Goal: Information Seeking & Learning: Learn about a topic

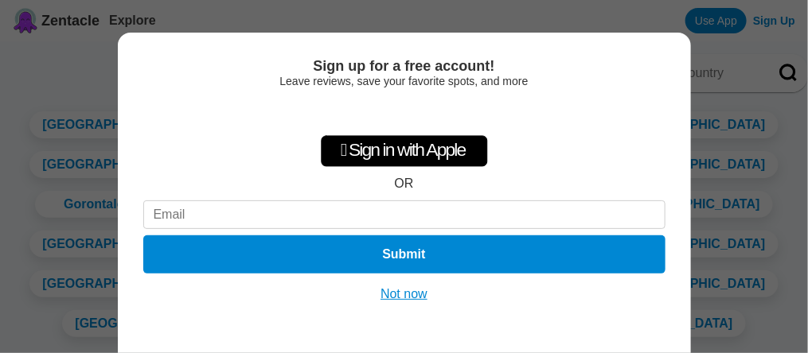
click at [412, 295] on button "Not now" at bounding box center [404, 295] width 57 height 16
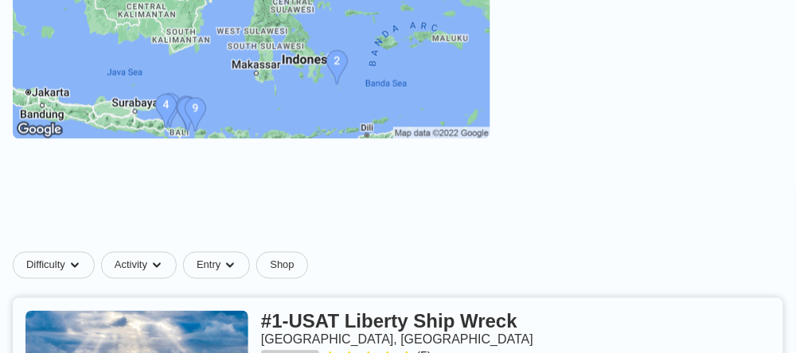
scroll to position [637, 0]
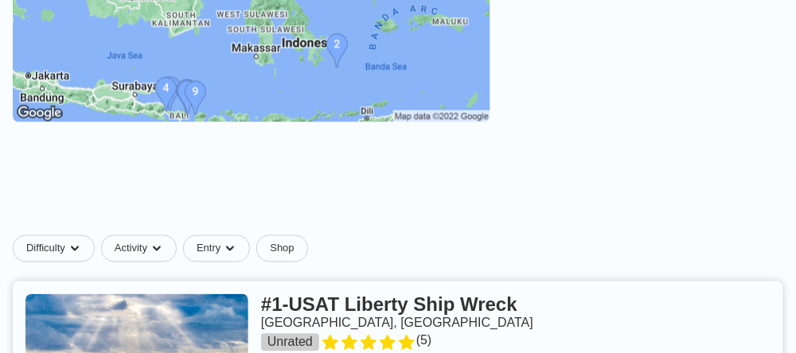
click at [475, 88] on img at bounding box center [252, 3] width 478 height 239
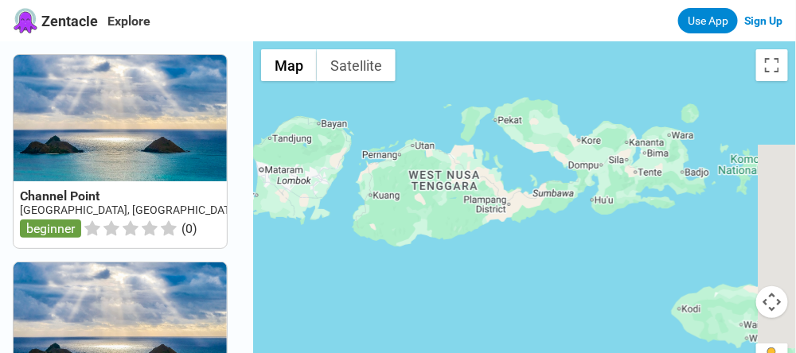
drag, startPoint x: 644, startPoint y: 302, endPoint x: 237, endPoint y: 262, distance: 408.7
click at [237, 262] on div "Channel Point Indonesia, Bali, Sanur beginner ( 0 ) Submarine Reef Indonesia, B…" at bounding box center [398, 217] width 796 height 353
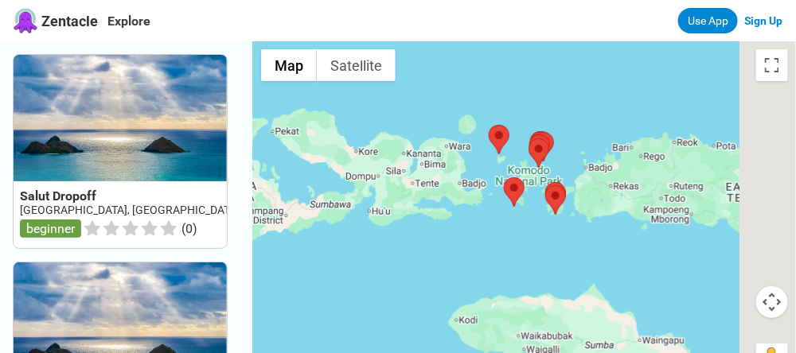
drag, startPoint x: 665, startPoint y: 266, endPoint x: 400, endPoint y: 271, distance: 265.1
click at [400, 271] on div at bounding box center [524, 217] width 543 height 353
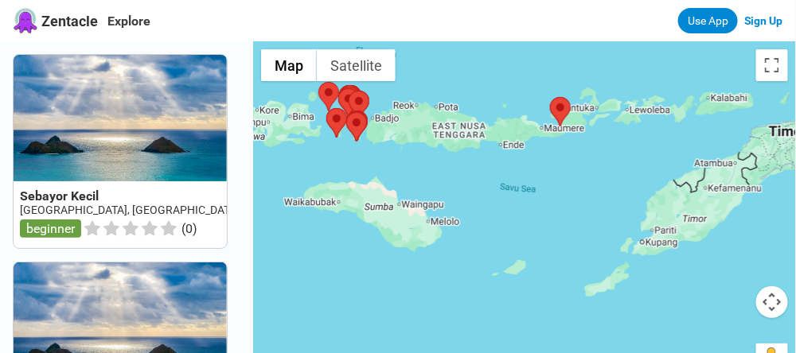
drag, startPoint x: 685, startPoint y: 307, endPoint x: 545, endPoint y: 192, distance: 180.9
click at [545, 192] on div at bounding box center [524, 217] width 543 height 353
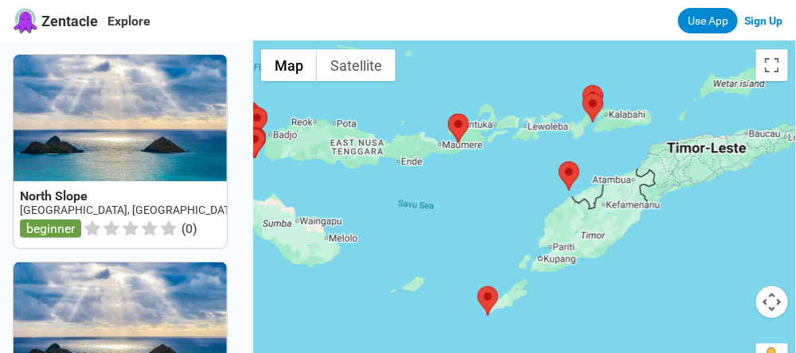
drag, startPoint x: 587, startPoint y: 173, endPoint x: 517, endPoint y: 196, distance: 74.5
click at [517, 196] on div at bounding box center [524, 217] width 543 height 353
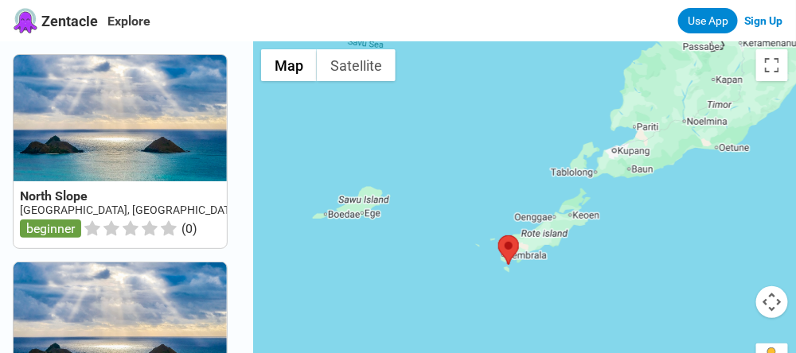
drag, startPoint x: 464, startPoint y: 284, endPoint x: 470, endPoint y: 155, distance: 129.1
click at [470, 155] on div at bounding box center [524, 217] width 543 height 353
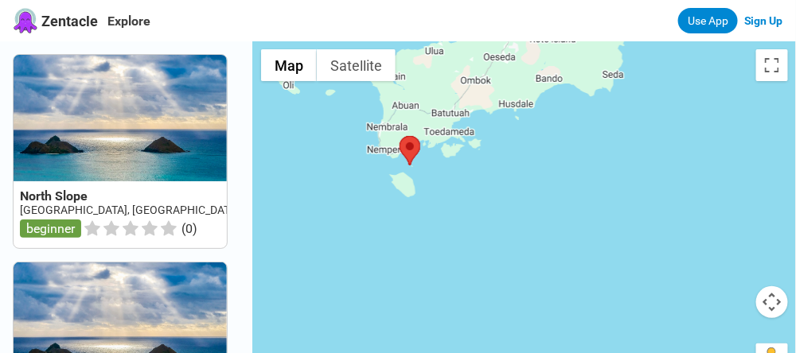
drag, startPoint x: 419, startPoint y: 139, endPoint x: 504, endPoint y: 235, distance: 128.0
click at [503, 234] on div at bounding box center [524, 217] width 543 height 353
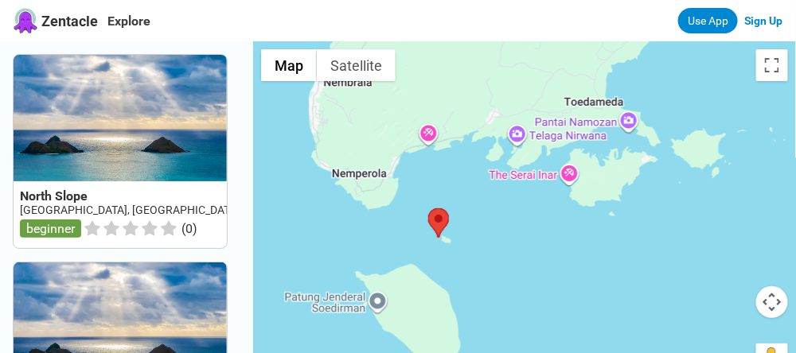
drag, startPoint x: 485, startPoint y: 259, endPoint x: 588, endPoint y: 269, distance: 104.0
click at [588, 269] on div at bounding box center [524, 217] width 543 height 353
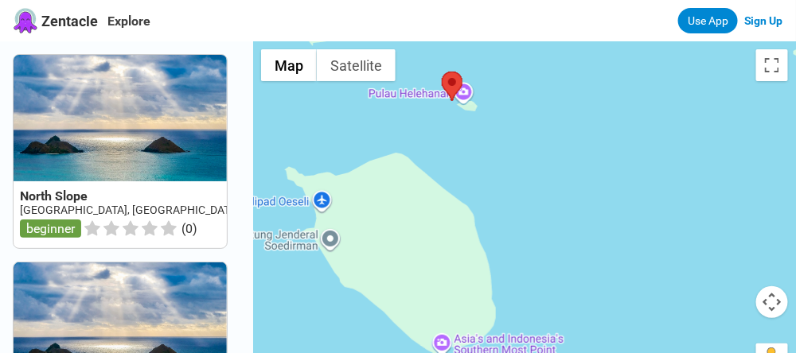
drag, startPoint x: 476, startPoint y: 291, endPoint x: 636, endPoint y: 111, distance: 240.7
click at [636, 111] on div at bounding box center [524, 217] width 543 height 353
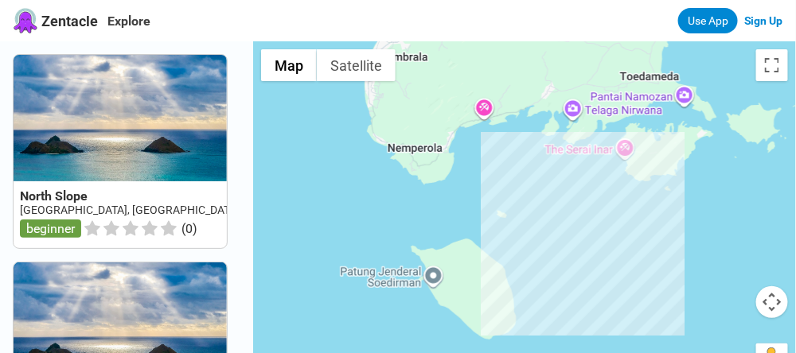
drag, startPoint x: 665, startPoint y: 127, endPoint x: 600, endPoint y: 224, distance: 117.7
click at [600, 224] on div at bounding box center [524, 217] width 543 height 353
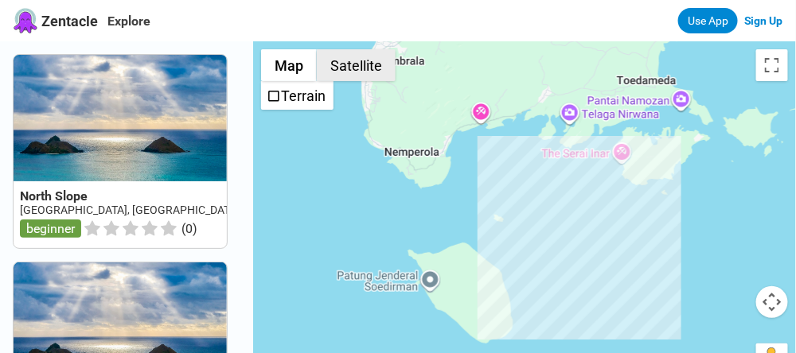
click at [380, 68] on button "Satellite" at bounding box center [356, 65] width 79 height 32
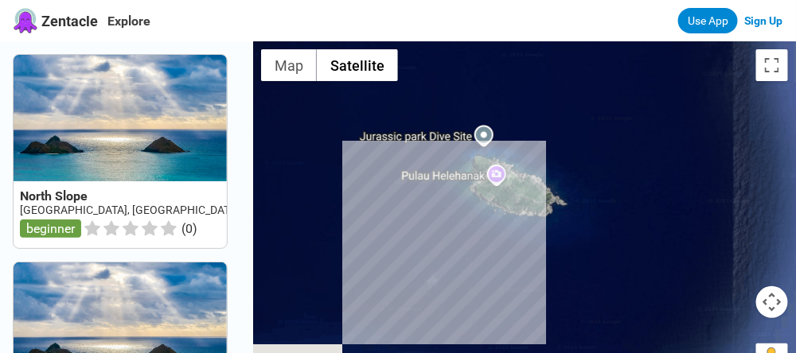
drag, startPoint x: 357, startPoint y: 166, endPoint x: 586, endPoint y: 239, distance: 239.6
click at [586, 239] on div at bounding box center [524, 217] width 543 height 353
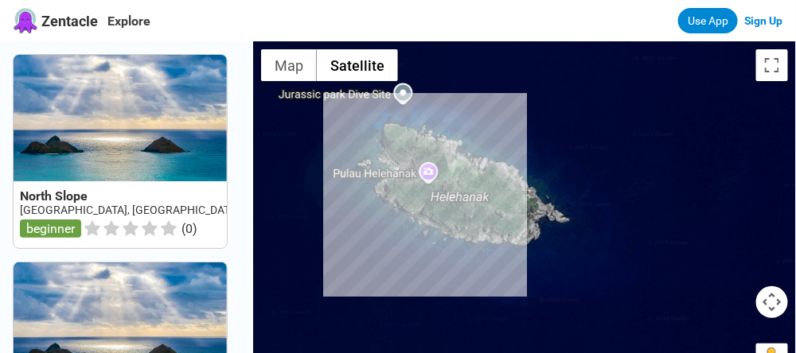
drag, startPoint x: 595, startPoint y: 205, endPoint x: 677, endPoint y: 268, distance: 103.8
click at [677, 268] on div at bounding box center [524, 217] width 543 height 353
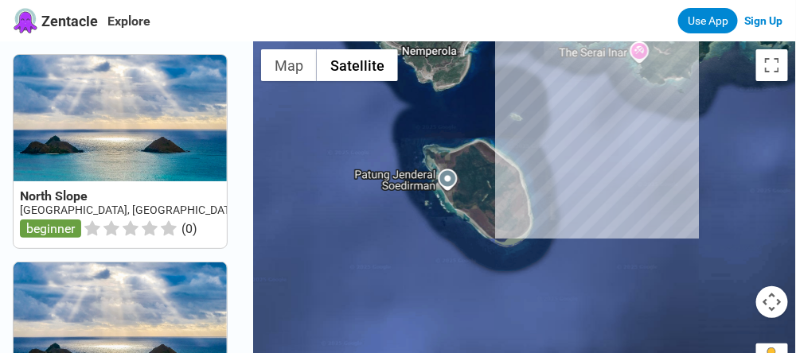
drag, startPoint x: 568, startPoint y: 217, endPoint x: 423, endPoint y: 127, distance: 170.5
click at [423, 127] on div at bounding box center [524, 217] width 543 height 353
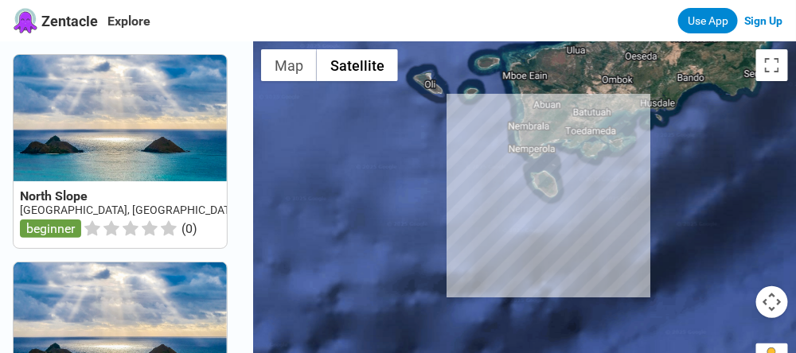
drag, startPoint x: 650, startPoint y: 211, endPoint x: 640, endPoint y: 246, distance: 36.5
click at [640, 246] on div at bounding box center [524, 217] width 543 height 353
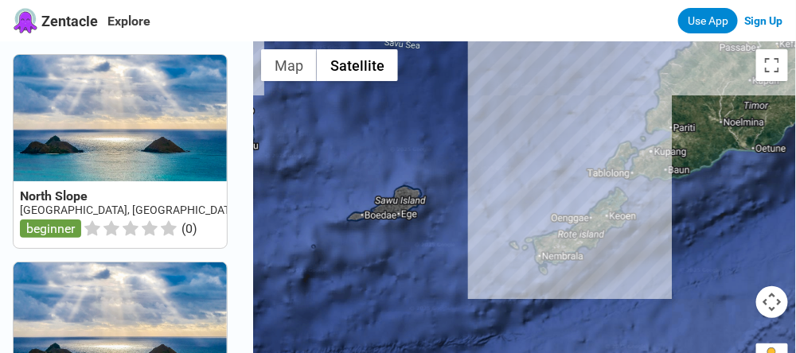
drag, startPoint x: 777, startPoint y: 243, endPoint x: 663, endPoint y: 270, distance: 117.0
click at [663, 270] on div at bounding box center [524, 217] width 543 height 353
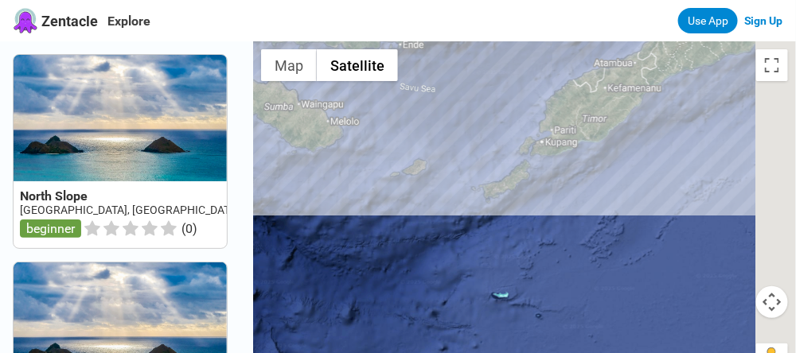
drag, startPoint x: 691, startPoint y: 300, endPoint x: 587, endPoint y: 240, distance: 120.1
click at [587, 240] on div at bounding box center [524, 217] width 543 height 353
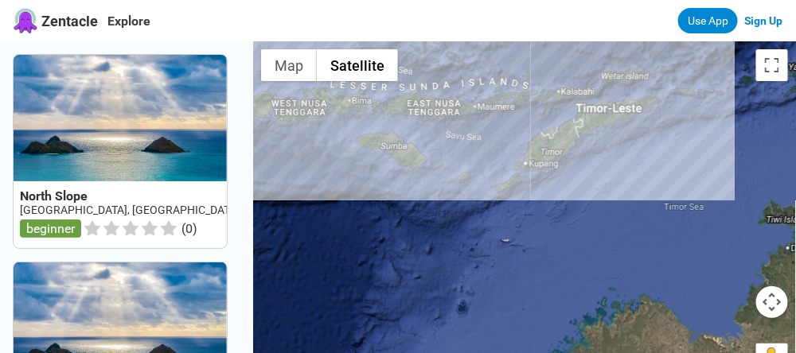
drag, startPoint x: 641, startPoint y: 287, endPoint x: 603, endPoint y: 255, distance: 50.2
click at [605, 258] on div at bounding box center [524, 217] width 543 height 353
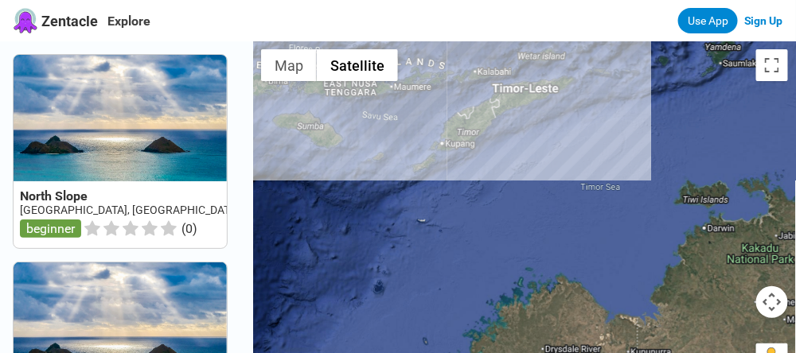
drag, startPoint x: 685, startPoint y: 259, endPoint x: 627, endPoint y: 272, distance: 59.5
click at [627, 272] on div at bounding box center [524, 217] width 543 height 353
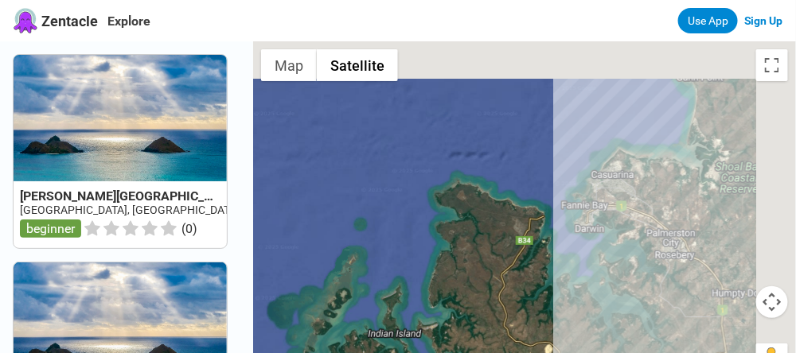
drag, startPoint x: 636, startPoint y: 113, endPoint x: 593, endPoint y: 334, distance: 225.4
click at [593, 334] on div at bounding box center [524, 217] width 543 height 353
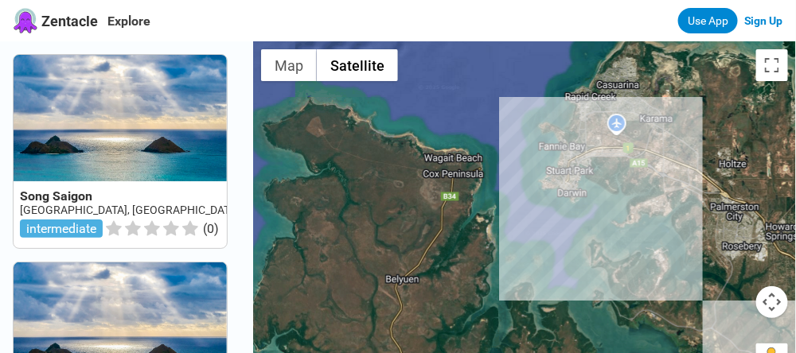
click at [594, 232] on div at bounding box center [524, 217] width 543 height 353
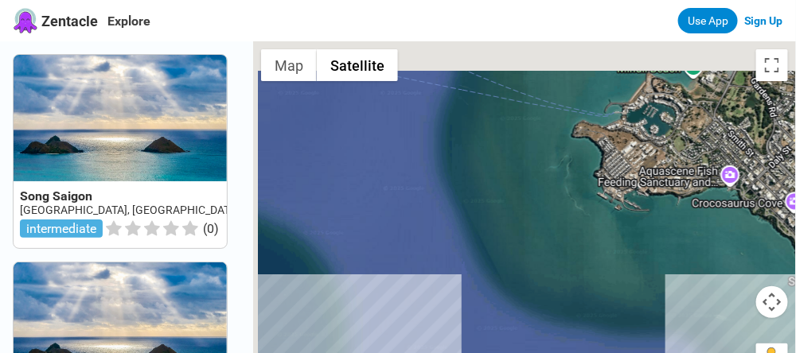
drag, startPoint x: 520, startPoint y: 86, endPoint x: 576, endPoint y: 224, distance: 149.6
click at [577, 225] on div at bounding box center [524, 217] width 543 height 353
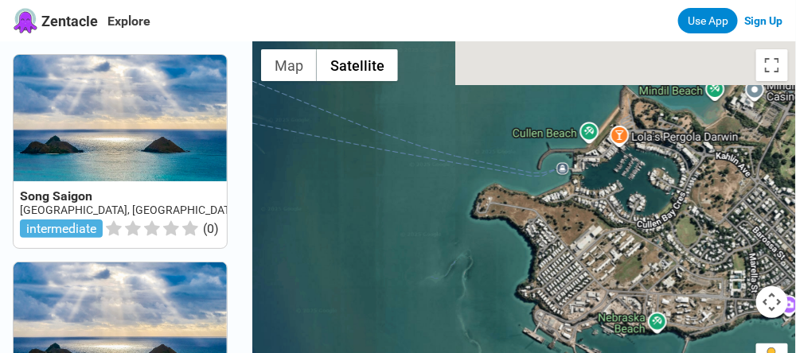
drag, startPoint x: 624, startPoint y: 152, endPoint x: 511, endPoint y: 247, distance: 147.5
click at [511, 247] on div at bounding box center [524, 217] width 543 height 353
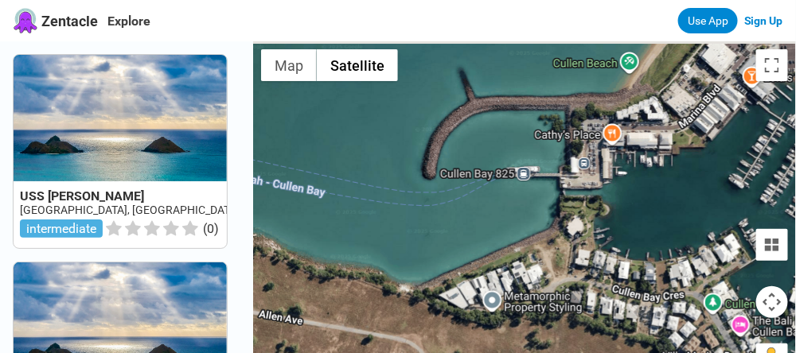
drag, startPoint x: 531, startPoint y: 141, endPoint x: 530, endPoint y: 233, distance: 92.3
click at [530, 233] on div at bounding box center [524, 217] width 543 height 353
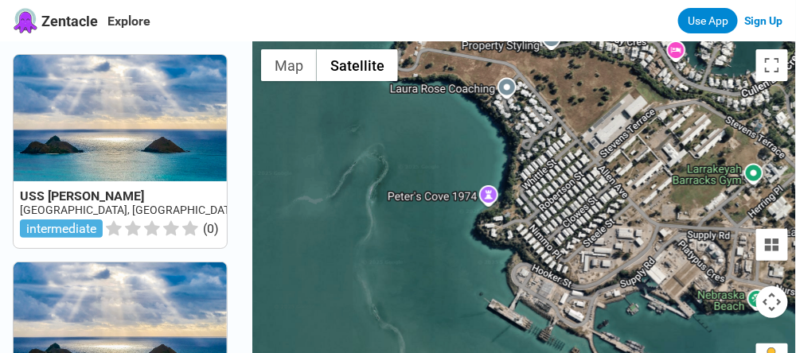
drag, startPoint x: 400, startPoint y: 324, endPoint x: 443, endPoint y: 127, distance: 202.2
click at [443, 127] on div at bounding box center [524, 217] width 543 height 353
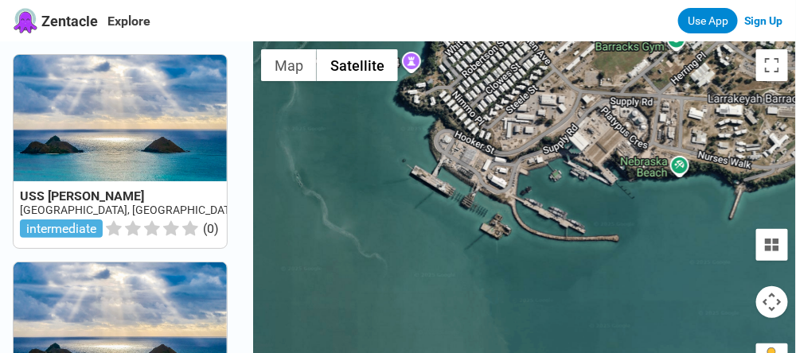
drag, startPoint x: 471, startPoint y: 289, endPoint x: 394, endPoint y: 150, distance: 158.6
click at [394, 150] on div at bounding box center [524, 217] width 543 height 353
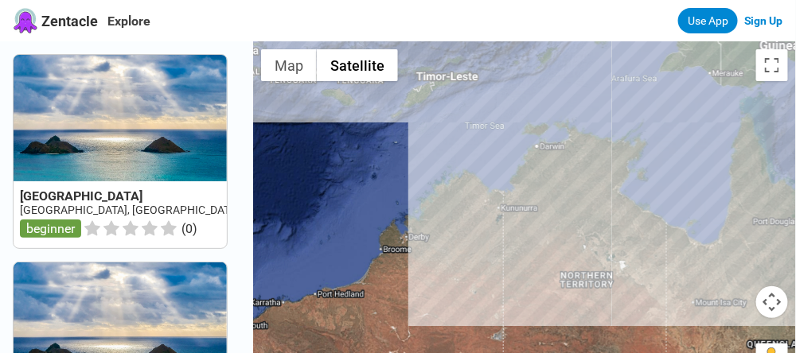
drag, startPoint x: 354, startPoint y: 179, endPoint x: 498, endPoint y: 145, distance: 148.1
click at [498, 145] on div at bounding box center [524, 217] width 543 height 353
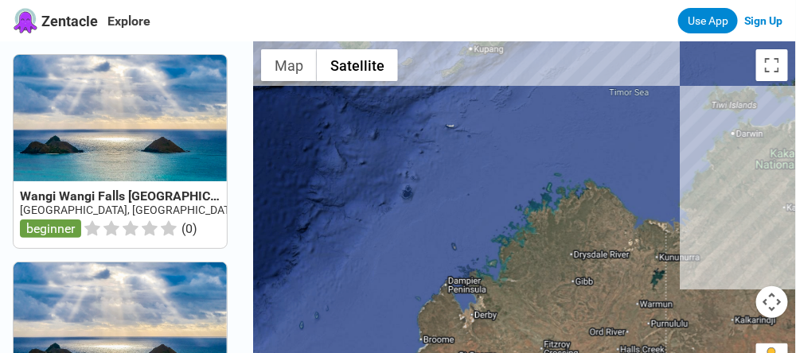
drag, startPoint x: 387, startPoint y: 153, endPoint x: 476, endPoint y: 158, distance: 89.3
click at [476, 158] on div at bounding box center [524, 217] width 543 height 353
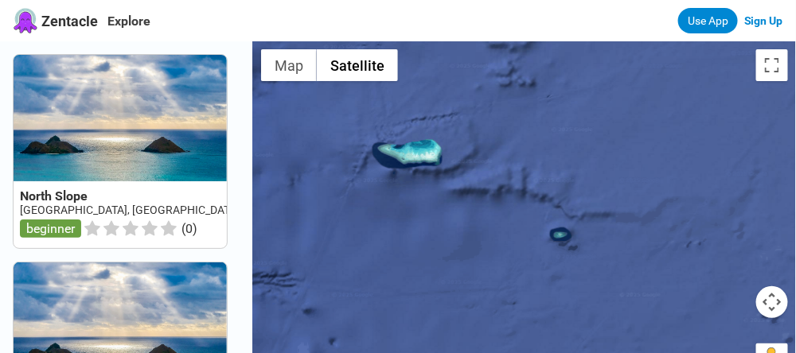
drag, startPoint x: 453, startPoint y: 146, endPoint x: 510, endPoint y: 231, distance: 102.7
click at [510, 231] on div at bounding box center [524, 217] width 543 height 353
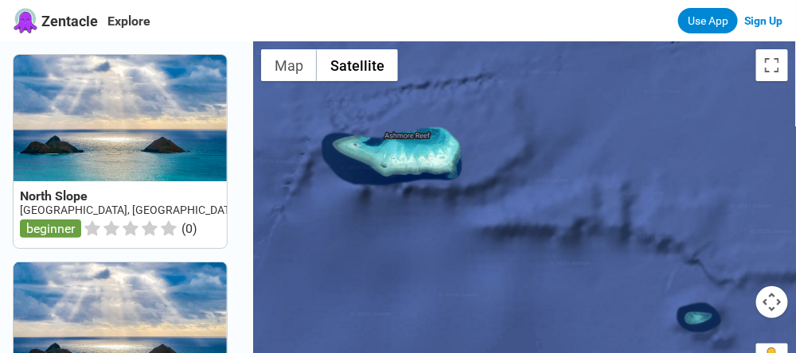
drag, startPoint x: 392, startPoint y: 166, endPoint x: 479, endPoint y: 256, distance: 126.1
click at [479, 256] on div at bounding box center [524, 217] width 543 height 353
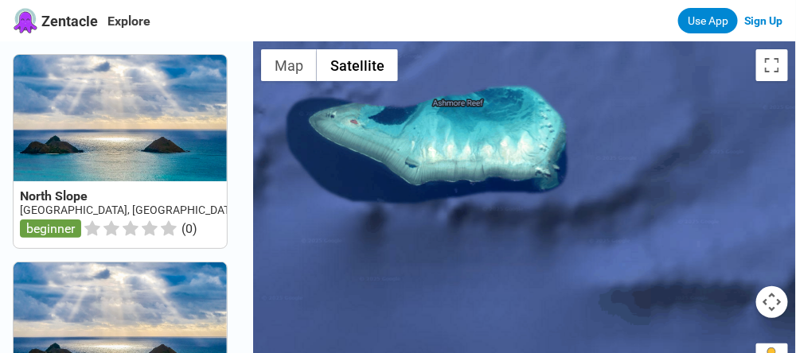
drag, startPoint x: 480, startPoint y: 201, endPoint x: 613, endPoint y: 212, distance: 133.4
click at [602, 209] on div at bounding box center [524, 217] width 543 height 353
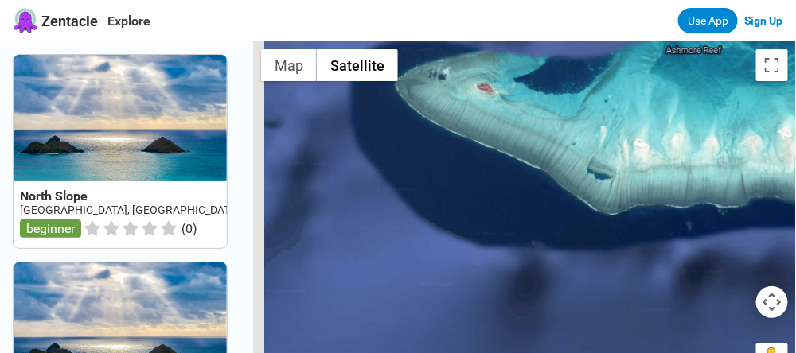
drag, startPoint x: 527, startPoint y: 169, endPoint x: 689, endPoint y: 227, distance: 172.5
click at [689, 227] on div at bounding box center [524, 217] width 543 height 353
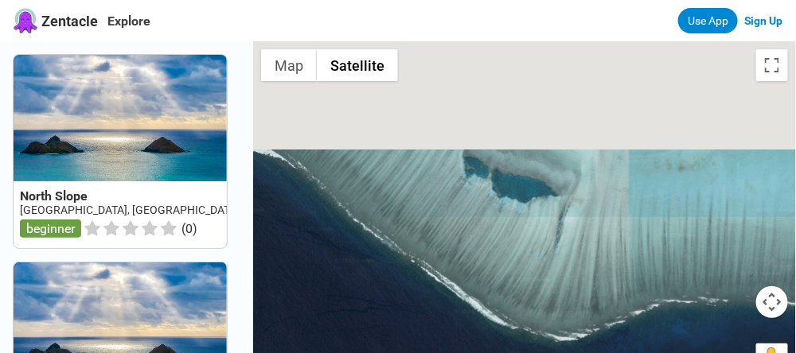
drag, startPoint x: 512, startPoint y: 78, endPoint x: 709, endPoint y: 326, distance: 317.2
click at [731, 321] on div at bounding box center [524, 217] width 543 height 353
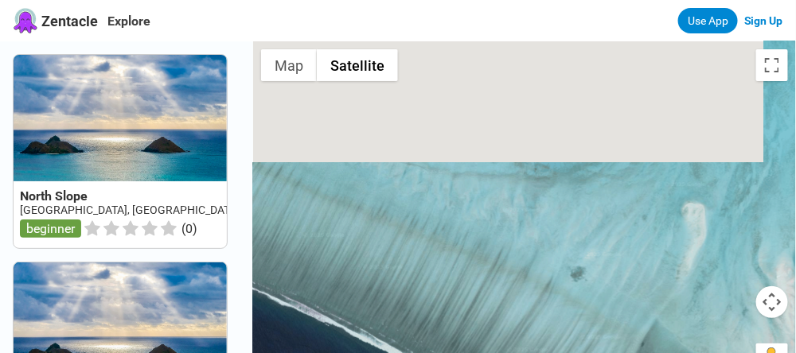
drag, startPoint x: 480, startPoint y: 162, endPoint x: 570, endPoint y: 340, distance: 199.0
click at [570, 340] on div at bounding box center [524, 217] width 543 height 353
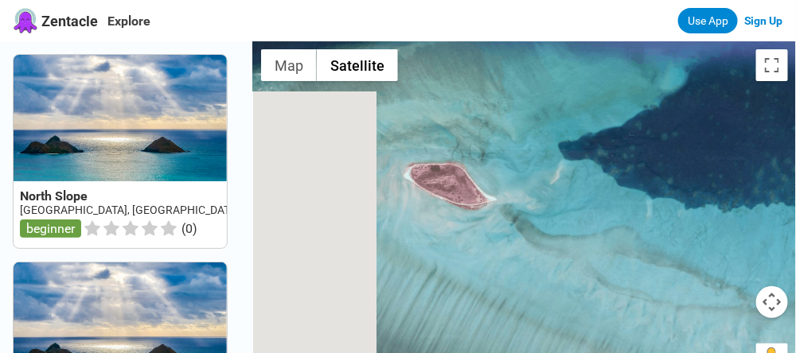
drag, startPoint x: 403, startPoint y: 271, endPoint x: 532, endPoint y: 275, distance: 129.8
click at [532, 275] on div at bounding box center [524, 217] width 543 height 353
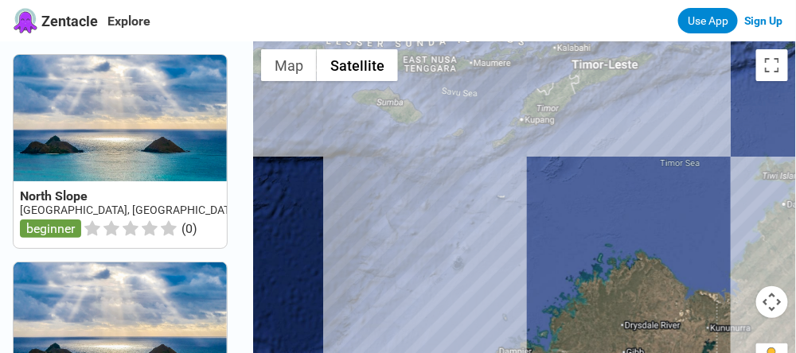
drag, startPoint x: 583, startPoint y: 271, endPoint x: 483, endPoint y: 244, distance: 103.9
click at [483, 244] on div at bounding box center [524, 217] width 543 height 353
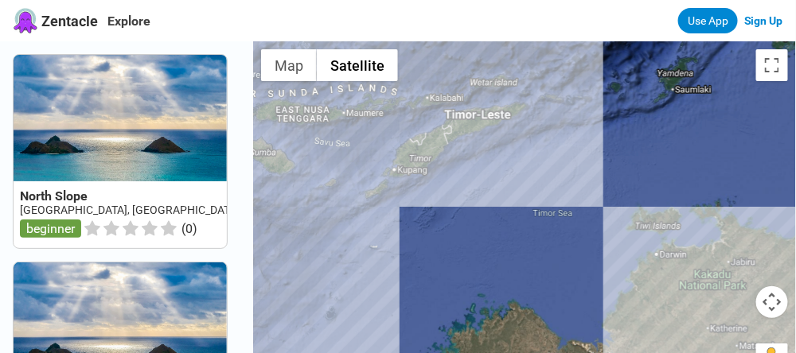
drag, startPoint x: 619, startPoint y: 183, endPoint x: 484, endPoint y: 235, distance: 144.9
click at [484, 235] on div at bounding box center [524, 217] width 543 height 353
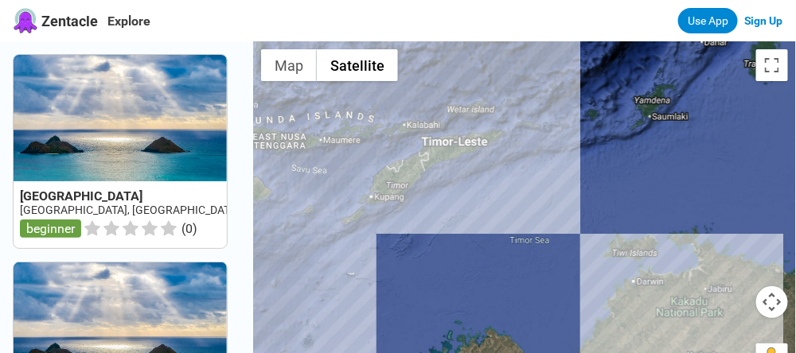
drag, startPoint x: 497, startPoint y: 173, endPoint x: 486, endPoint y: 209, distance: 38.0
click at [486, 209] on div at bounding box center [524, 217] width 543 height 353
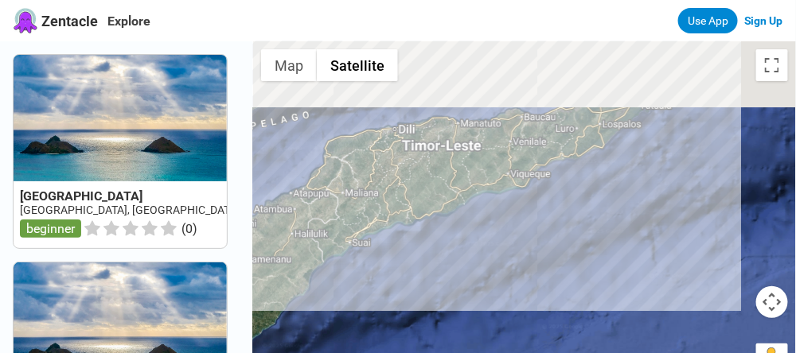
drag, startPoint x: 443, startPoint y: 169, endPoint x: 503, endPoint y: 285, distance: 130.6
click at [503, 285] on div at bounding box center [524, 217] width 543 height 353
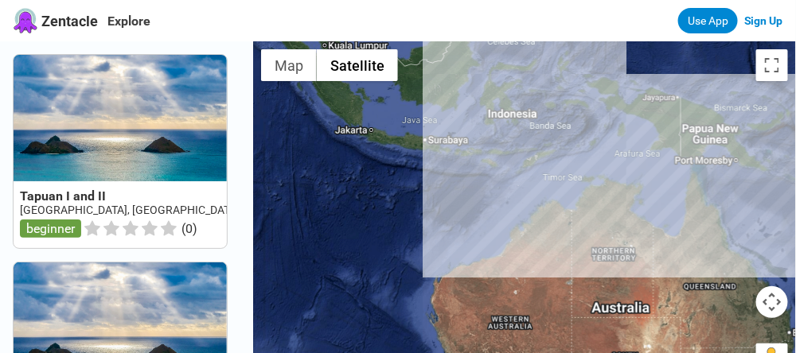
drag, startPoint x: 463, startPoint y: 313, endPoint x: 443, endPoint y: 184, distance: 130.5
click at [443, 184] on div at bounding box center [524, 217] width 543 height 353
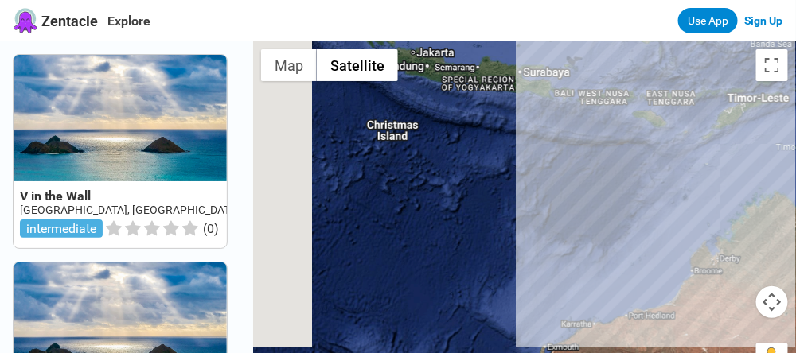
drag, startPoint x: 384, startPoint y: 231, endPoint x: 513, endPoint y: 224, distance: 129.9
click at [513, 224] on div at bounding box center [524, 217] width 543 height 353
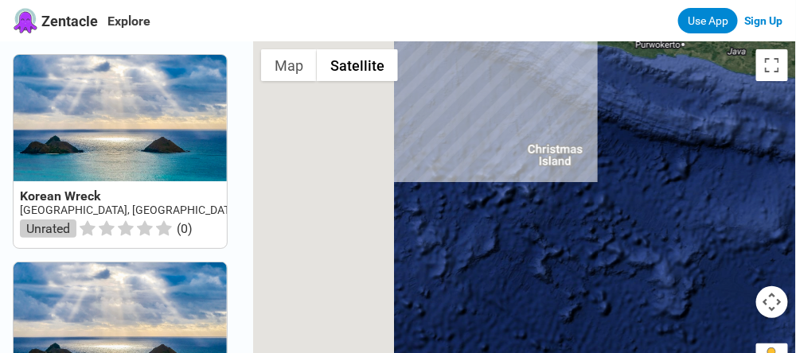
drag, startPoint x: 360, startPoint y: 147, endPoint x: 596, endPoint y: 236, distance: 252.6
click at [596, 236] on div at bounding box center [524, 217] width 543 height 353
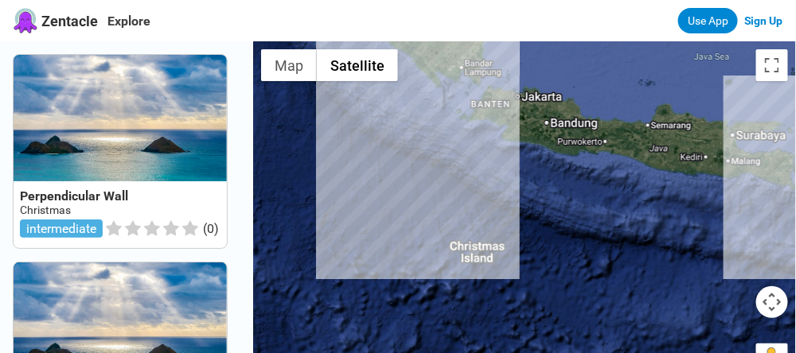
drag, startPoint x: 672, startPoint y: 202, endPoint x: 583, endPoint y: 275, distance: 114.8
click at [583, 275] on div at bounding box center [524, 217] width 543 height 353
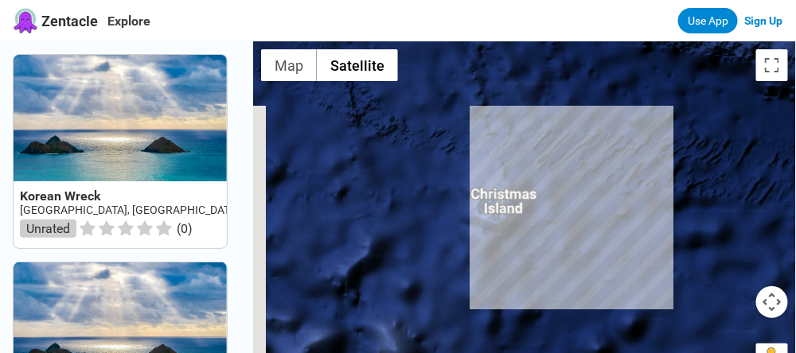
drag, startPoint x: 410, startPoint y: 281, endPoint x: 649, endPoint y: 275, distance: 239.7
click at [649, 275] on div at bounding box center [524, 217] width 543 height 353
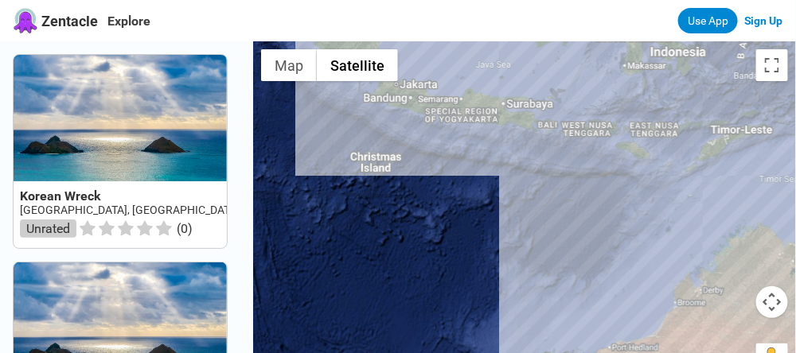
drag, startPoint x: 651, startPoint y: 286, endPoint x: 517, endPoint y: 236, distance: 143.3
click at [517, 236] on div at bounding box center [524, 217] width 543 height 353
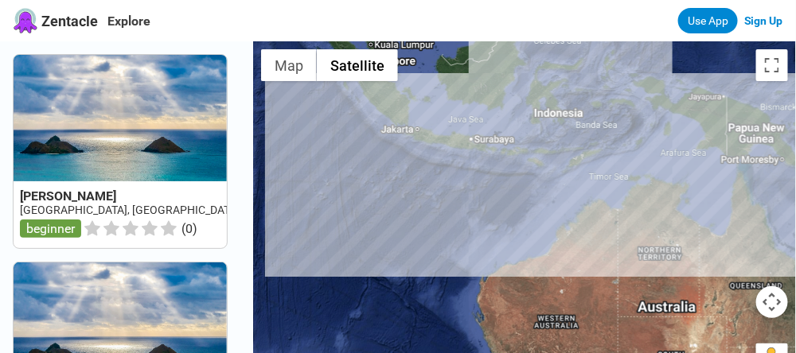
drag, startPoint x: 465, startPoint y: 245, endPoint x: 451, endPoint y: 216, distance: 32.7
click at [451, 216] on div at bounding box center [524, 217] width 543 height 353
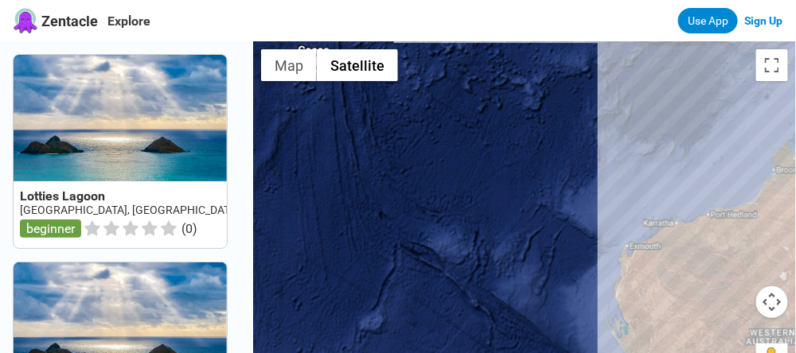
drag, startPoint x: 478, startPoint y: 205, endPoint x: 479, endPoint y: 236, distance: 31.8
click at [479, 229] on div at bounding box center [524, 217] width 543 height 353
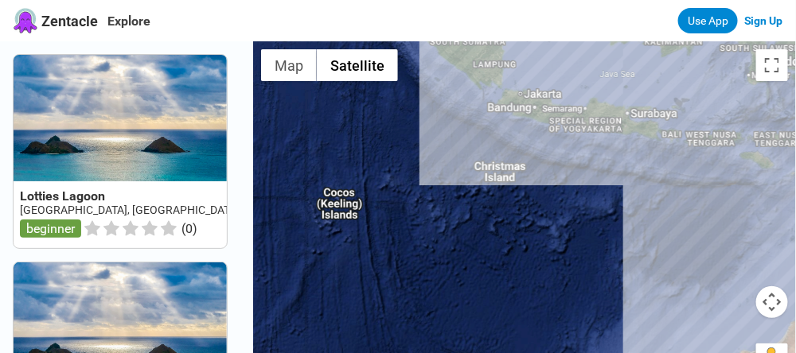
drag, startPoint x: 476, startPoint y: 173, endPoint x: 489, endPoint y: 266, distance: 94.0
click at [490, 266] on div at bounding box center [524, 217] width 543 height 353
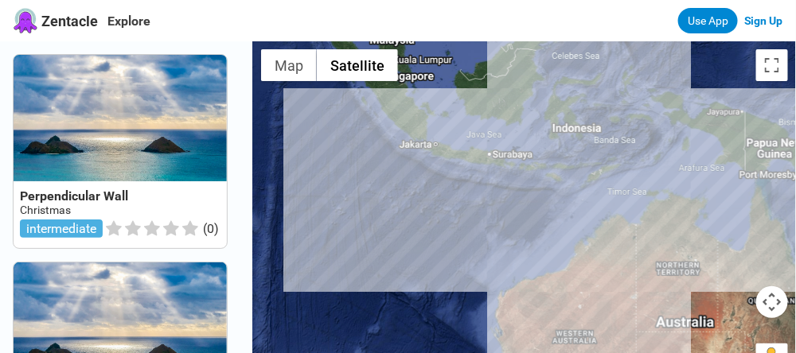
drag, startPoint x: 551, startPoint y: 281, endPoint x: 392, endPoint y: 228, distance: 167.6
click at [392, 228] on div at bounding box center [524, 217] width 543 height 353
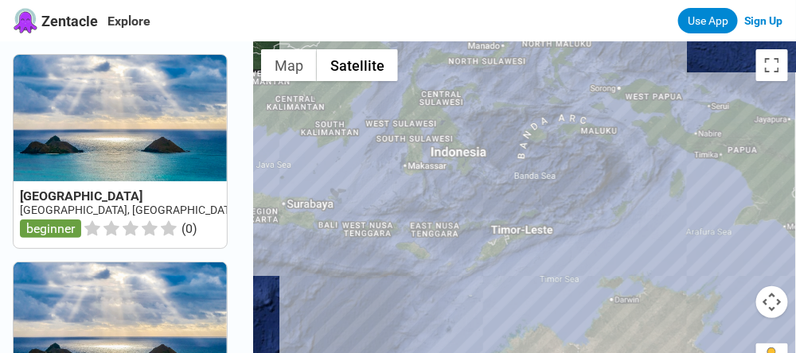
drag, startPoint x: 505, startPoint y: 155, endPoint x: 662, endPoint y: 236, distance: 176.6
click at [662, 236] on div at bounding box center [524, 217] width 543 height 353
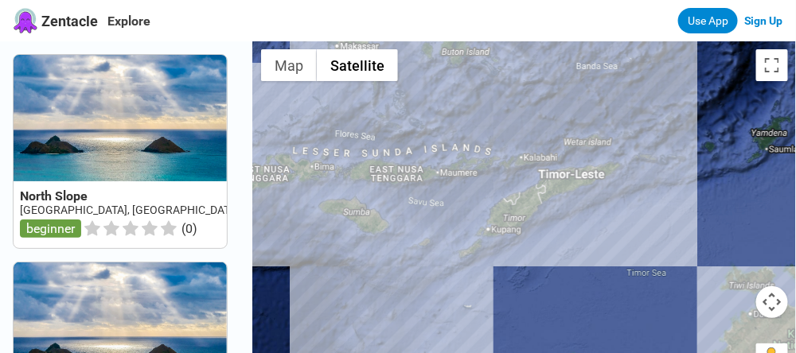
drag, startPoint x: 631, startPoint y: 279, endPoint x: 518, endPoint y: 306, distance: 116.2
click at [518, 306] on div at bounding box center [524, 217] width 543 height 353
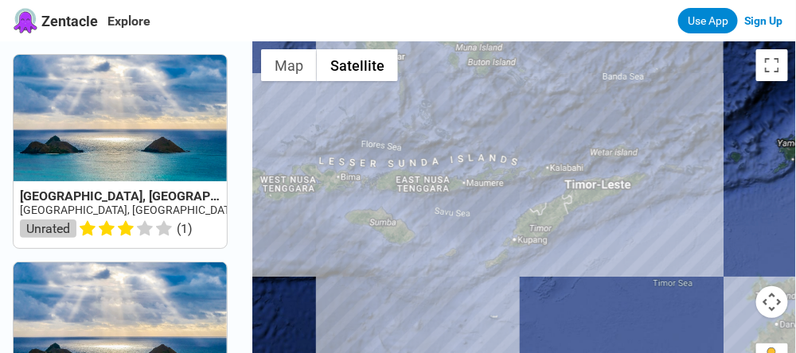
drag, startPoint x: 544, startPoint y: 303, endPoint x: 595, endPoint y: 308, distance: 51.2
click at [595, 308] on div at bounding box center [524, 217] width 543 height 353
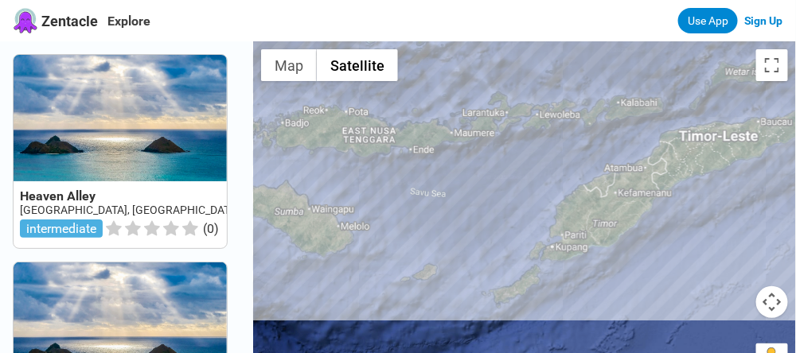
drag, startPoint x: 556, startPoint y: 215, endPoint x: 673, endPoint y: 296, distance: 143.1
click at [673, 296] on div at bounding box center [524, 217] width 543 height 353
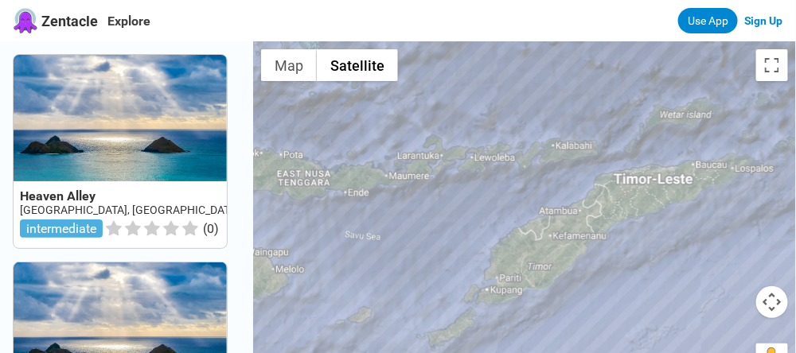
drag, startPoint x: 564, startPoint y: 215, endPoint x: 485, endPoint y: 245, distance: 85.1
click at [485, 245] on div at bounding box center [524, 217] width 543 height 353
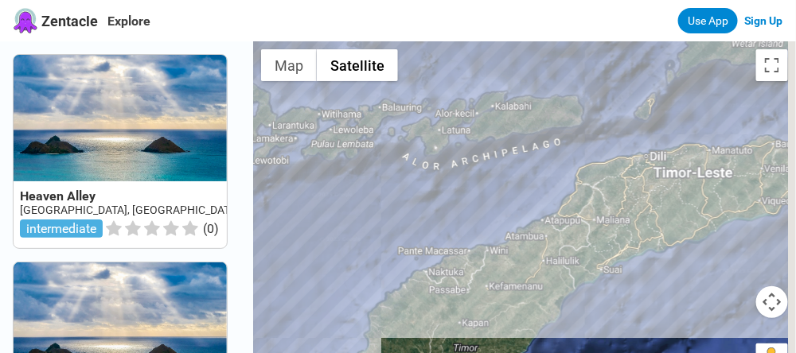
drag, startPoint x: 544, startPoint y: 186, endPoint x: 384, endPoint y: 213, distance: 162.1
click at [384, 213] on div at bounding box center [524, 217] width 543 height 353
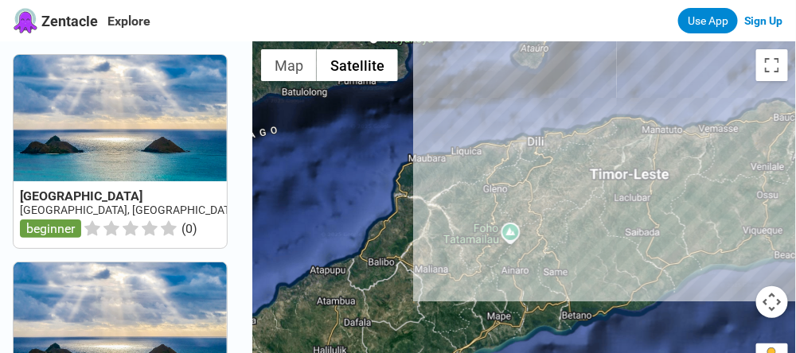
drag, startPoint x: 581, startPoint y: 174, endPoint x: 337, endPoint y: 201, distance: 245.1
click at [337, 201] on div at bounding box center [524, 217] width 543 height 353
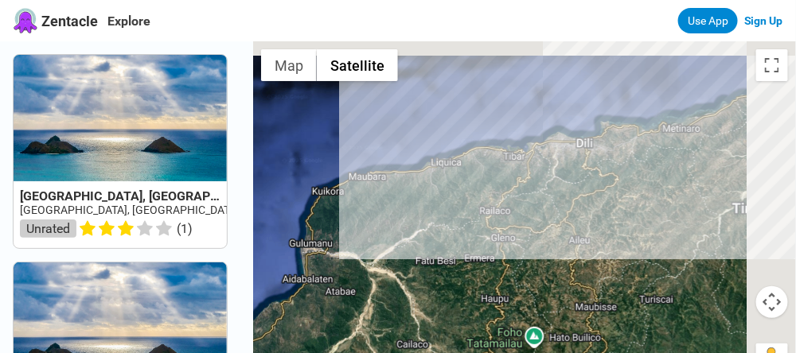
drag, startPoint x: 458, startPoint y: 123, endPoint x: 293, endPoint y: 187, distance: 176.9
click at [293, 187] on div at bounding box center [524, 217] width 543 height 353
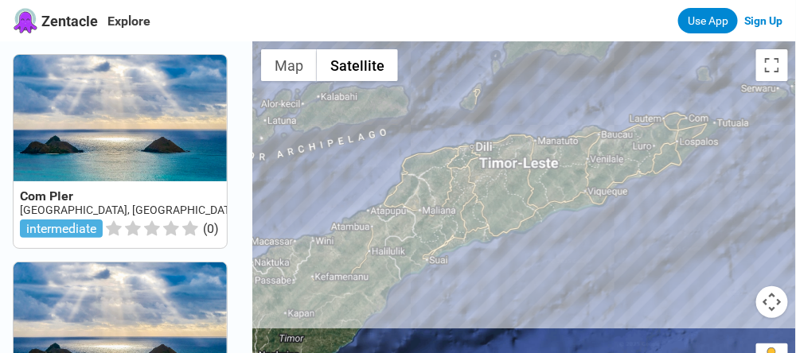
drag, startPoint x: 276, startPoint y: 157, endPoint x: 396, endPoint y: 165, distance: 119.7
click at [396, 165] on div at bounding box center [524, 217] width 543 height 353
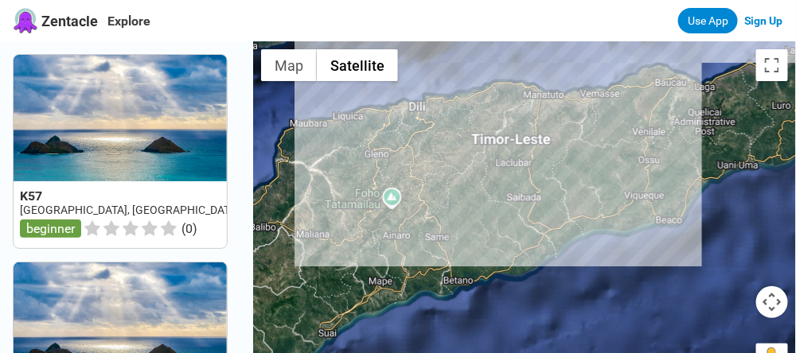
drag, startPoint x: 524, startPoint y: 192, endPoint x: 587, endPoint y: 304, distance: 128.6
click at [587, 304] on div at bounding box center [524, 217] width 543 height 353
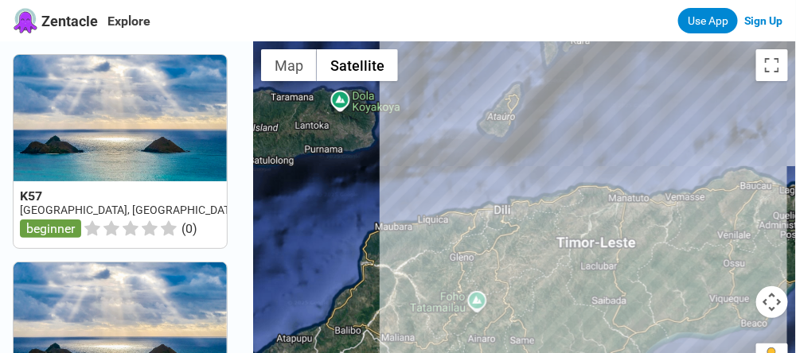
drag, startPoint x: 500, startPoint y: 184, endPoint x: 583, endPoint y: 287, distance: 133.0
click at [583, 287] on div at bounding box center [524, 217] width 543 height 353
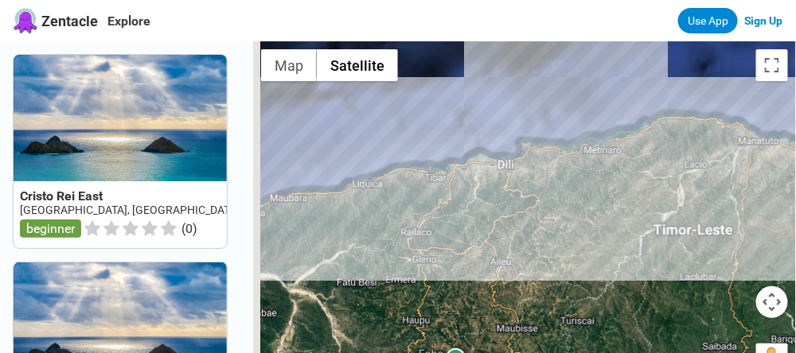
drag, startPoint x: 451, startPoint y: 193, endPoint x: 513, endPoint y: 220, distance: 67.7
click at [513, 220] on div at bounding box center [524, 217] width 543 height 353
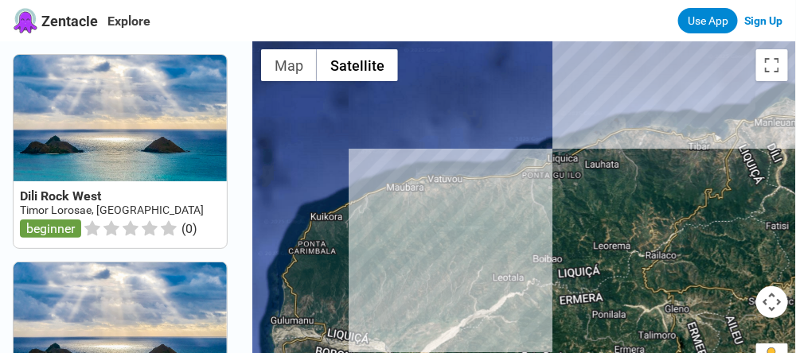
drag, startPoint x: 283, startPoint y: 171, endPoint x: 465, endPoint y: 216, distance: 187.1
click at [465, 216] on div at bounding box center [524, 217] width 543 height 353
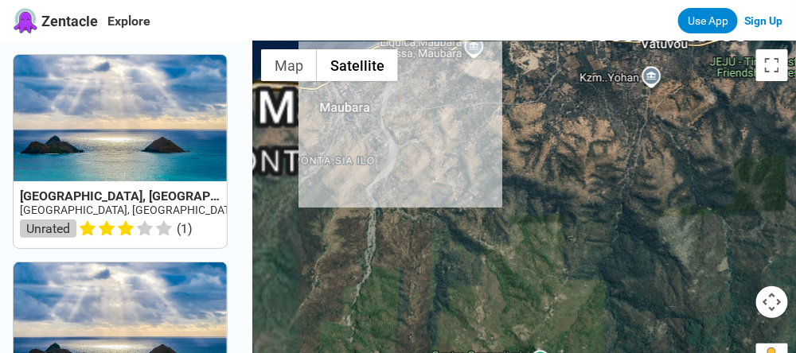
drag, startPoint x: 337, startPoint y: 175, endPoint x: 491, endPoint y: 275, distance: 183.5
click at [491, 275] on div at bounding box center [524, 217] width 543 height 353
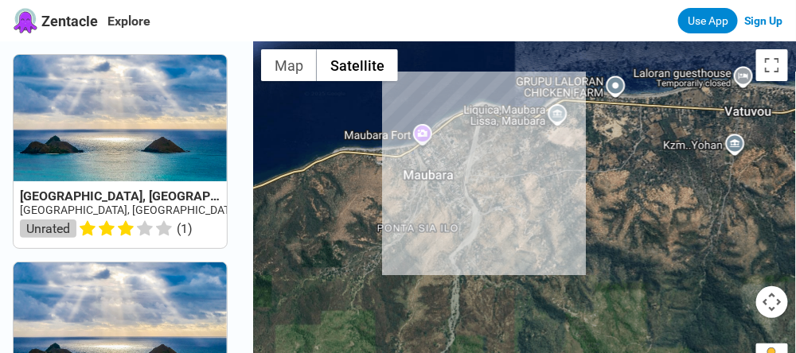
drag, startPoint x: 371, startPoint y: 177, endPoint x: 472, endPoint y: 254, distance: 127.2
click at [472, 254] on div at bounding box center [524, 217] width 543 height 353
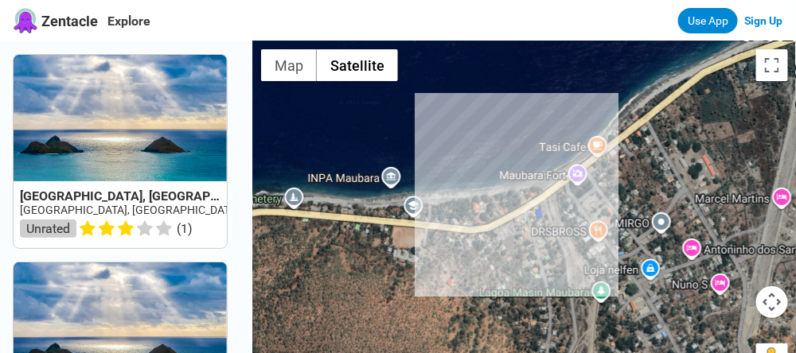
drag, startPoint x: 475, startPoint y: 129, endPoint x: 524, endPoint y: 275, distance: 153.5
click at [524, 275] on div at bounding box center [524, 217] width 543 height 353
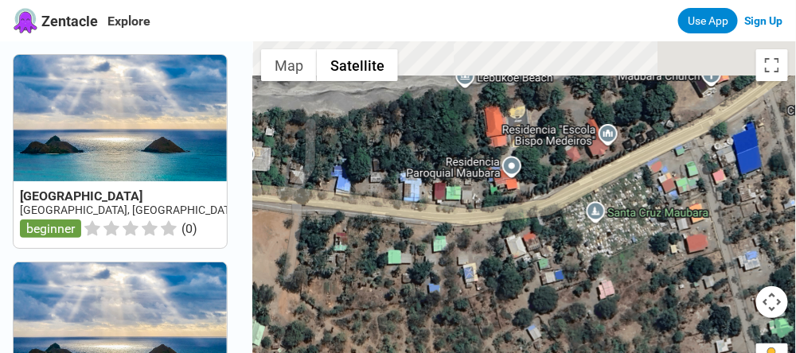
drag, startPoint x: 441, startPoint y: 133, endPoint x: 550, endPoint y: 318, distance: 214.5
click at [550, 318] on div at bounding box center [524, 217] width 543 height 353
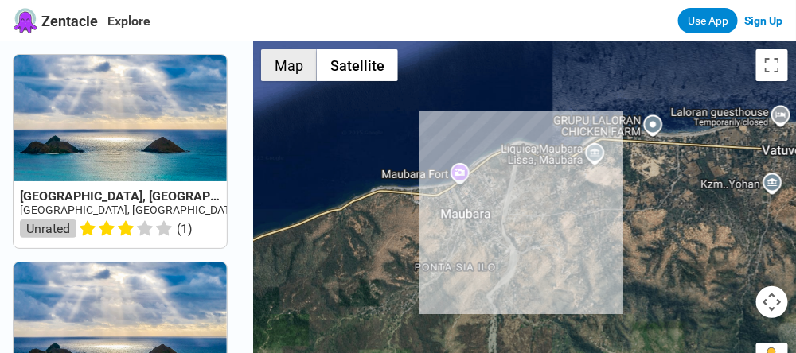
click at [298, 63] on button "Map" at bounding box center [289, 65] width 56 height 32
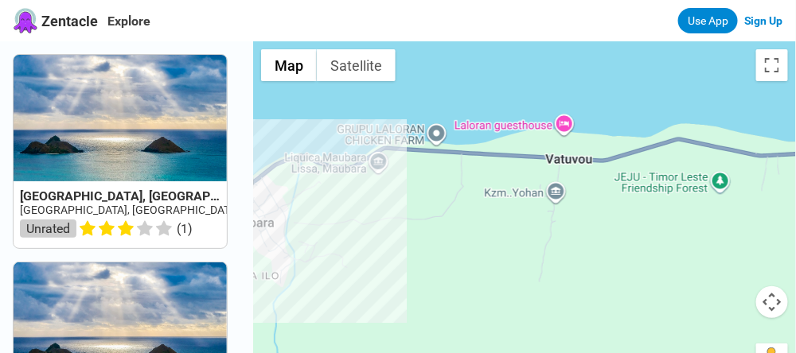
drag, startPoint x: 603, startPoint y: 208, endPoint x: 385, endPoint y: 215, distance: 218.2
click at [385, 215] on div at bounding box center [524, 217] width 543 height 353
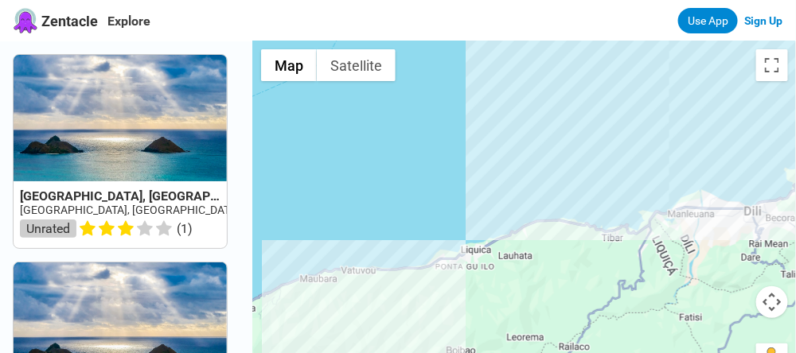
drag, startPoint x: 572, startPoint y: 158, endPoint x: 434, endPoint y: 213, distance: 149.0
click at [434, 213] on div at bounding box center [524, 217] width 543 height 353
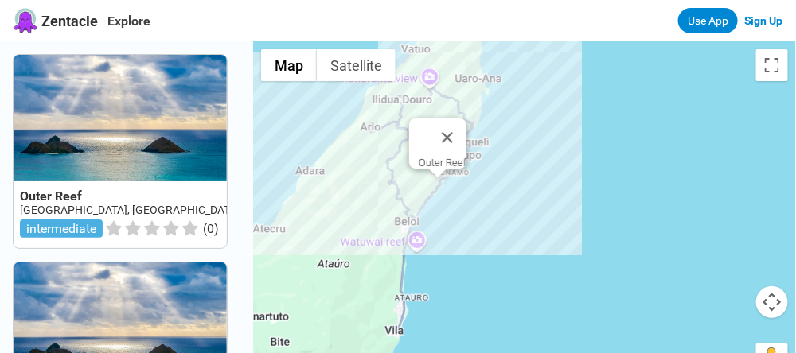
click at [443, 186] on div "Outer Reef" at bounding box center [524, 217] width 543 height 353
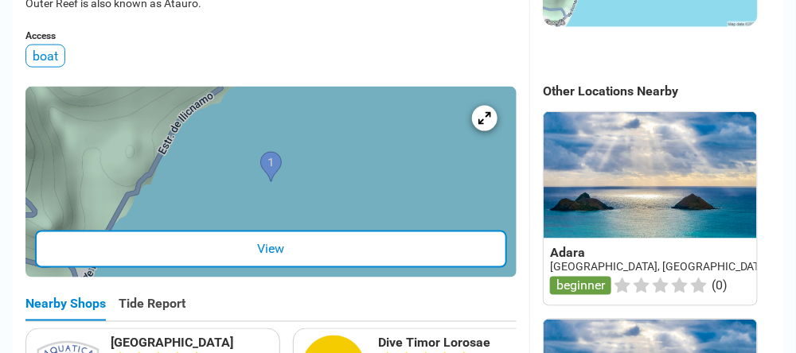
scroll to position [530, 0]
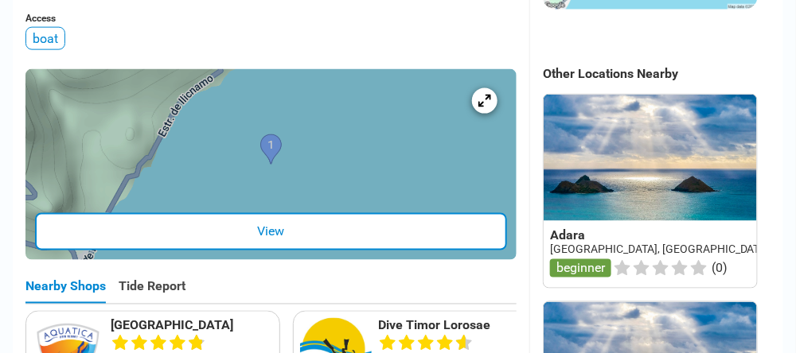
click at [273, 251] on div "View" at bounding box center [271, 231] width 472 height 37
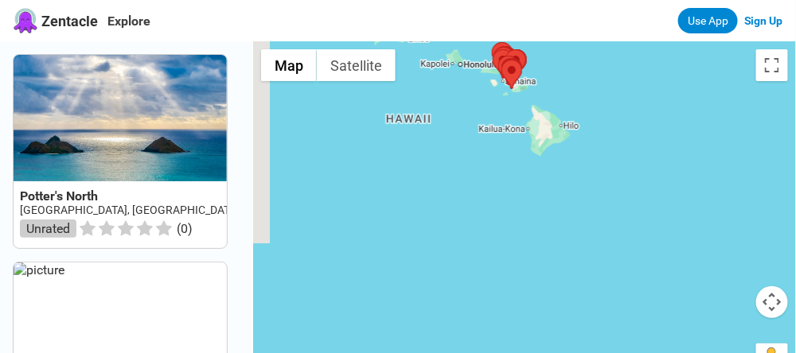
drag, startPoint x: 448, startPoint y: 308, endPoint x: 479, endPoint y: 131, distance: 180.2
click at [479, 131] on div at bounding box center [524, 217] width 543 height 353
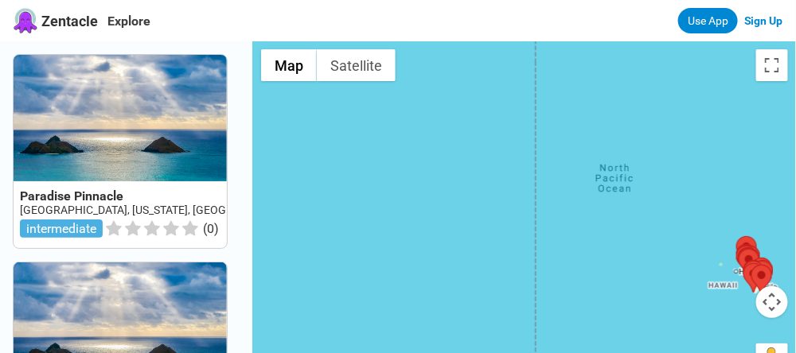
drag, startPoint x: 363, startPoint y: 125, endPoint x: 626, endPoint y: 255, distance: 293.0
click at [626, 255] on div at bounding box center [524, 217] width 543 height 353
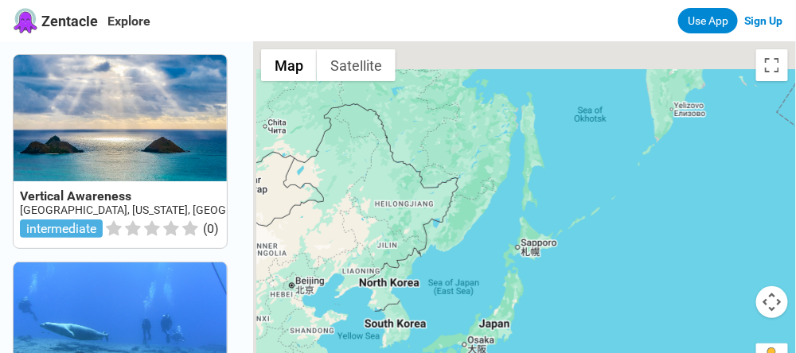
drag, startPoint x: 360, startPoint y: 141, endPoint x: 664, endPoint y: 342, distance: 364.7
click at [662, 341] on div at bounding box center [524, 217] width 543 height 353
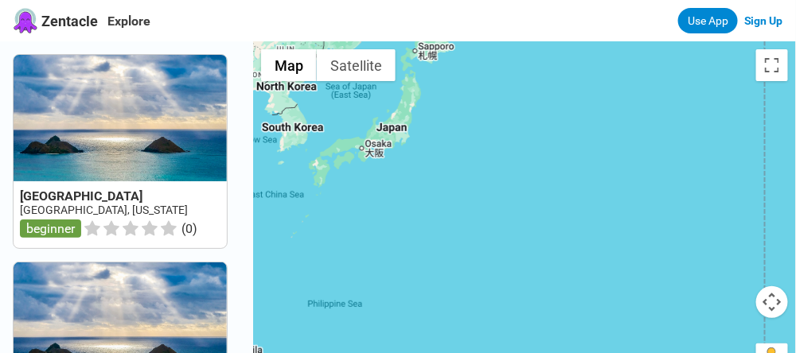
drag, startPoint x: 667, startPoint y: 339, endPoint x: 495, endPoint y: 79, distance: 311.9
click at [495, 79] on div at bounding box center [524, 217] width 543 height 353
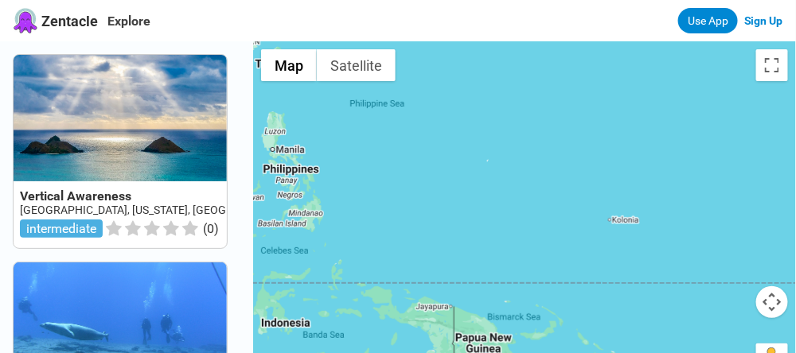
drag, startPoint x: 439, startPoint y: 322, endPoint x: 540, endPoint y: 46, distance: 293.8
click at [540, 46] on div at bounding box center [524, 217] width 543 height 353
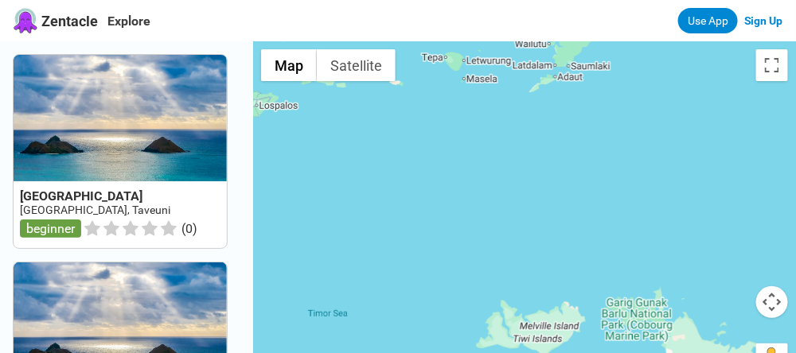
drag, startPoint x: 384, startPoint y: 263, endPoint x: 608, endPoint y: 126, distance: 262.9
click at [608, 126] on div at bounding box center [524, 217] width 543 height 353
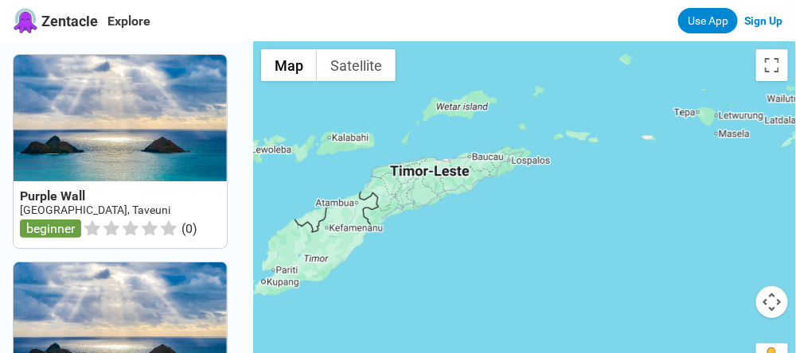
drag, startPoint x: 398, startPoint y: 189, endPoint x: 642, endPoint y: 246, distance: 250.8
click at [642, 246] on div at bounding box center [524, 217] width 543 height 353
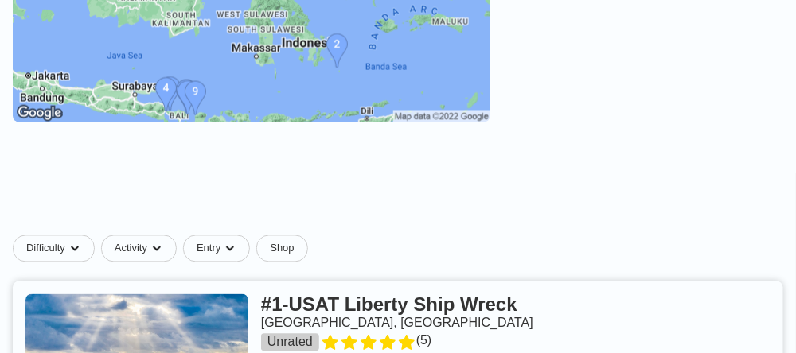
click at [470, 82] on img at bounding box center [252, 3] width 478 height 239
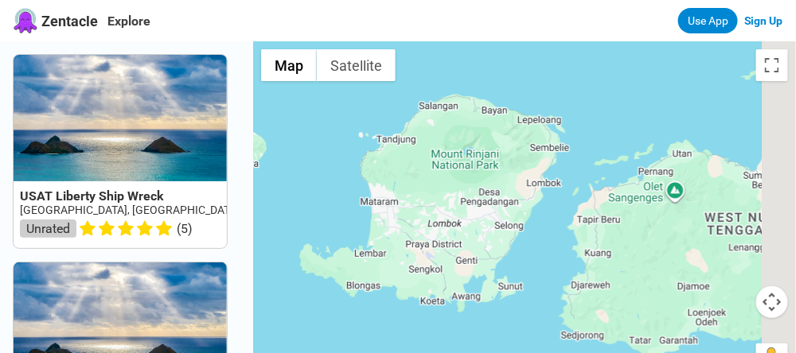
drag, startPoint x: 624, startPoint y: 284, endPoint x: 330, endPoint y: 179, distance: 312.7
click at [330, 179] on div at bounding box center [524, 217] width 543 height 353
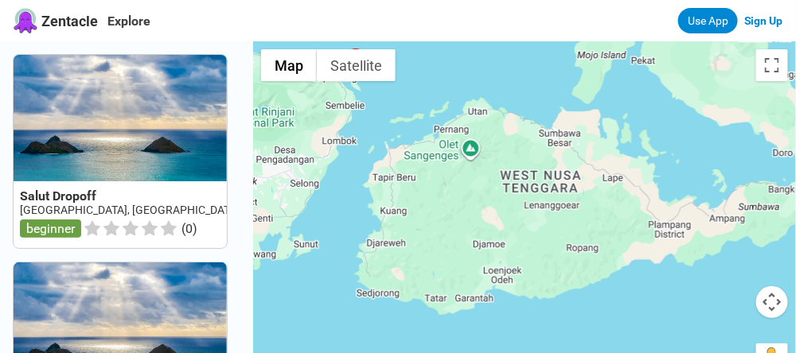
drag, startPoint x: 561, startPoint y: 272, endPoint x: 348, endPoint y: 228, distance: 217.8
click at [348, 228] on div at bounding box center [524, 217] width 543 height 353
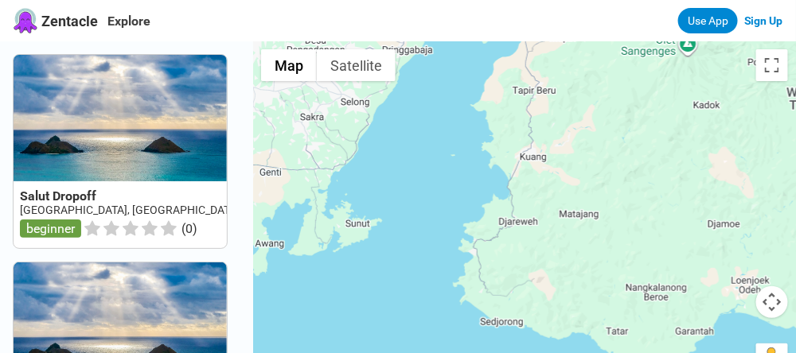
drag, startPoint x: 332, startPoint y: 180, endPoint x: 647, endPoint y: 166, distance: 315.5
click at [647, 166] on div at bounding box center [524, 217] width 543 height 353
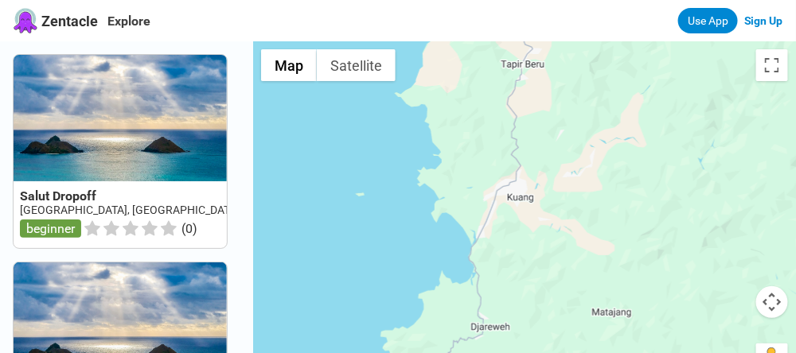
drag, startPoint x: 479, startPoint y: 98, endPoint x: 590, endPoint y: 225, distance: 168.7
click at [590, 225] on div at bounding box center [524, 217] width 543 height 353
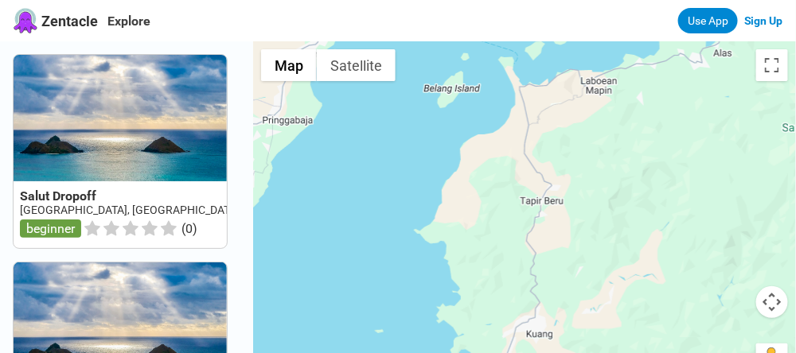
drag, startPoint x: 599, startPoint y: 135, endPoint x: 619, endPoint y: 279, distance: 144.8
click at [619, 279] on div at bounding box center [524, 217] width 543 height 353
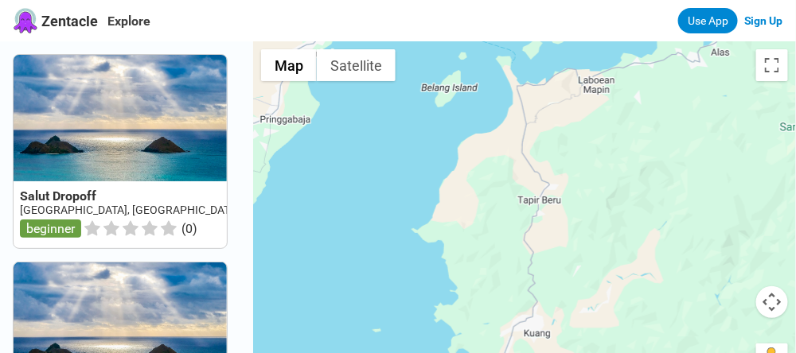
drag, startPoint x: 626, startPoint y: 302, endPoint x: 621, endPoint y: 291, distance: 12.5
click at [621, 291] on div at bounding box center [524, 217] width 543 height 353
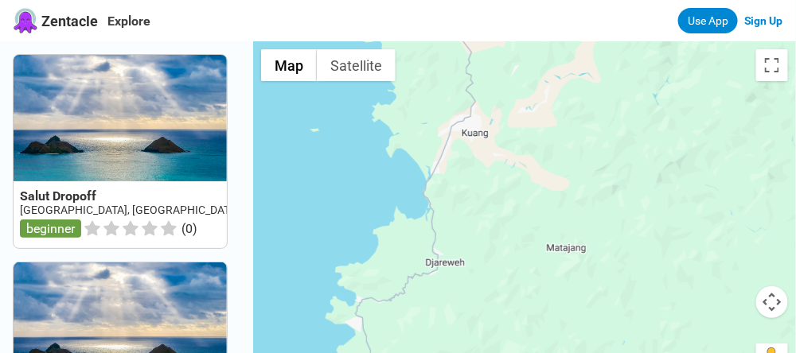
drag, startPoint x: 651, startPoint y: 327, endPoint x: 586, endPoint y: 111, distance: 226.1
click at [586, 111] on div at bounding box center [524, 217] width 543 height 353
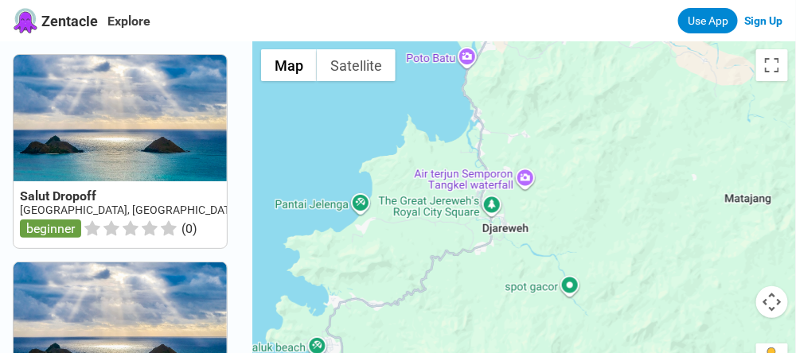
drag, startPoint x: 446, startPoint y: 193, endPoint x: 651, endPoint y: 139, distance: 212.4
click at [651, 139] on div at bounding box center [524, 217] width 543 height 353
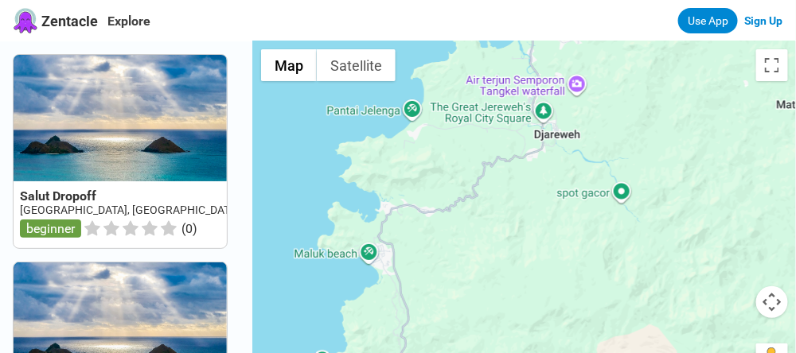
drag, startPoint x: 654, startPoint y: 245, endPoint x: 696, endPoint y: 151, distance: 103.0
click at [696, 151] on div at bounding box center [524, 217] width 543 height 353
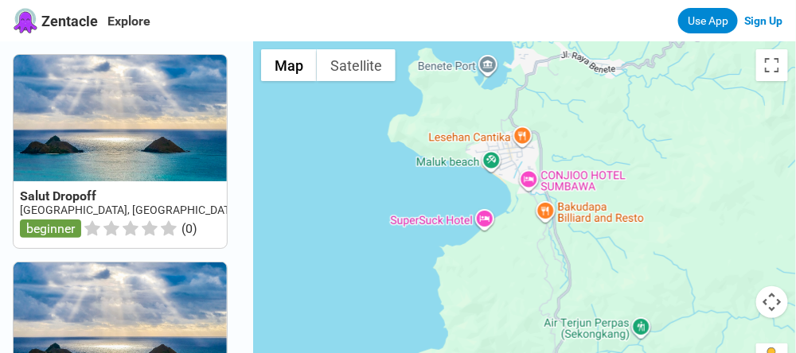
drag, startPoint x: 408, startPoint y: 267, endPoint x: 648, endPoint y: 189, distance: 252.5
click at [648, 189] on div at bounding box center [524, 217] width 543 height 353
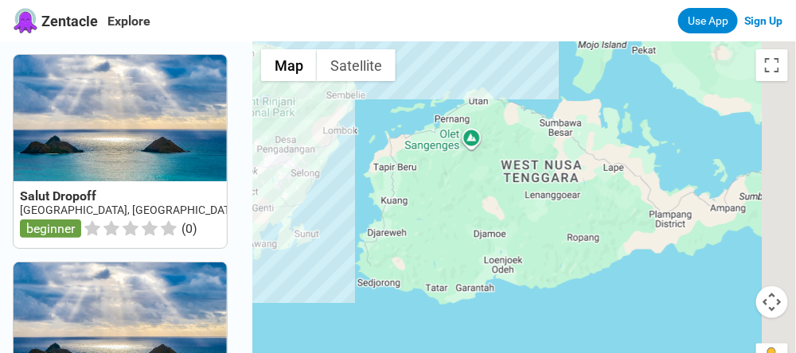
drag, startPoint x: 636, startPoint y: 239, endPoint x: 396, endPoint y: 224, distance: 240.1
click at [396, 224] on div at bounding box center [524, 217] width 543 height 353
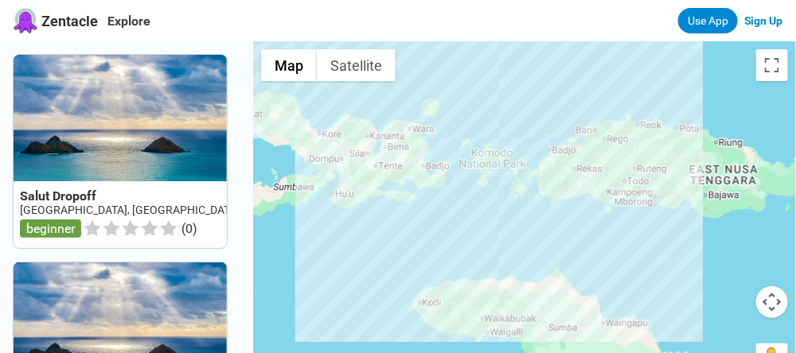
drag, startPoint x: 720, startPoint y: 256, endPoint x: 457, endPoint y: 245, distance: 262.9
click at [457, 245] on div at bounding box center [524, 217] width 543 height 353
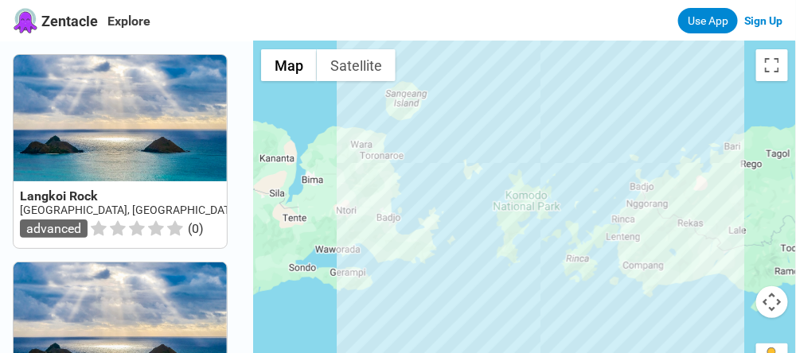
drag, startPoint x: 475, startPoint y: 163, endPoint x: 465, endPoint y: 294, distance: 130.9
click at [465, 294] on div at bounding box center [524, 217] width 543 height 353
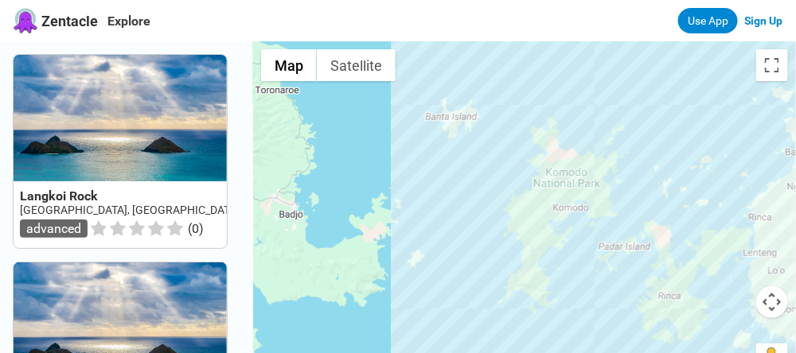
drag, startPoint x: 518, startPoint y: 211, endPoint x: 431, endPoint y: 316, distance: 136.3
click at [431, 316] on div at bounding box center [524, 217] width 543 height 353
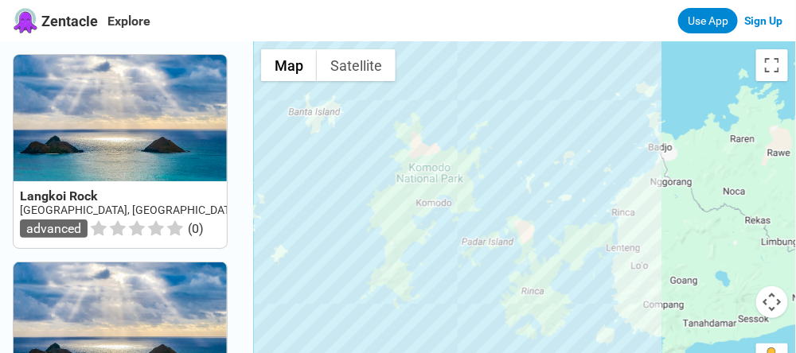
drag, startPoint x: 442, startPoint y: 318, endPoint x: 322, endPoint y: 310, distance: 120.5
click at [322, 310] on div at bounding box center [524, 217] width 543 height 353
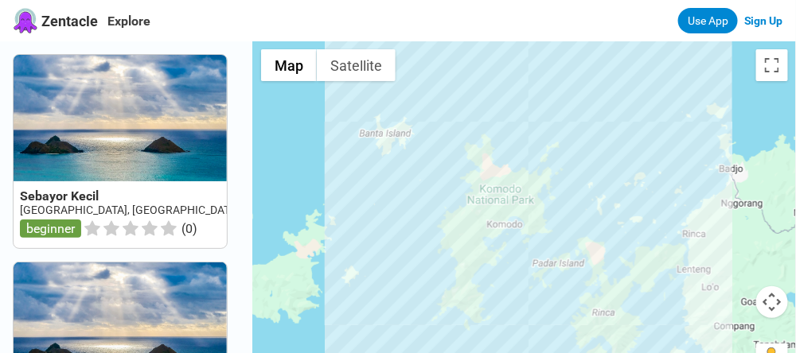
drag, startPoint x: 313, startPoint y: 289, endPoint x: 388, endPoint y: 310, distance: 77.8
click at [388, 310] on div at bounding box center [524, 217] width 543 height 353
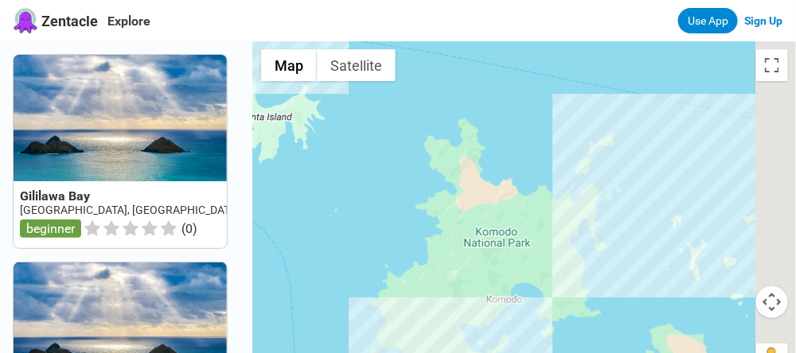
drag, startPoint x: 530, startPoint y: 135, endPoint x: 396, endPoint y: 213, distance: 154.4
click at [396, 213] on div at bounding box center [524, 217] width 543 height 353
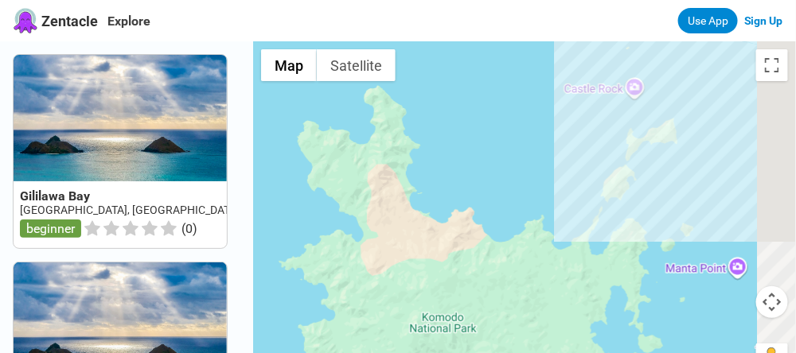
drag, startPoint x: 568, startPoint y: 164, endPoint x: 476, endPoint y: 190, distance: 96.0
click at [476, 190] on div at bounding box center [524, 217] width 543 height 353
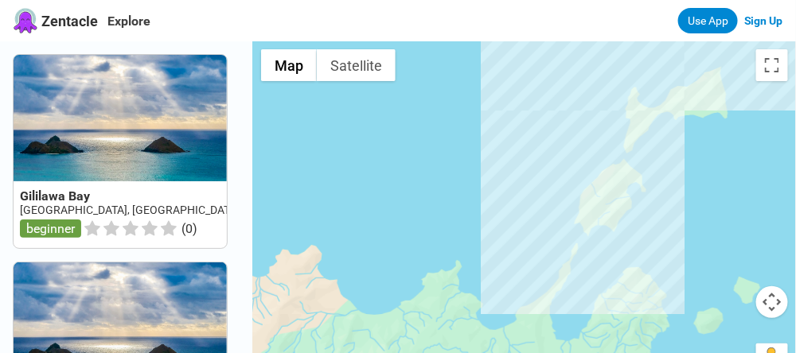
drag, startPoint x: 574, startPoint y: 154, endPoint x: 450, endPoint y: 162, distance: 124.4
click at [450, 162] on div at bounding box center [524, 217] width 543 height 353
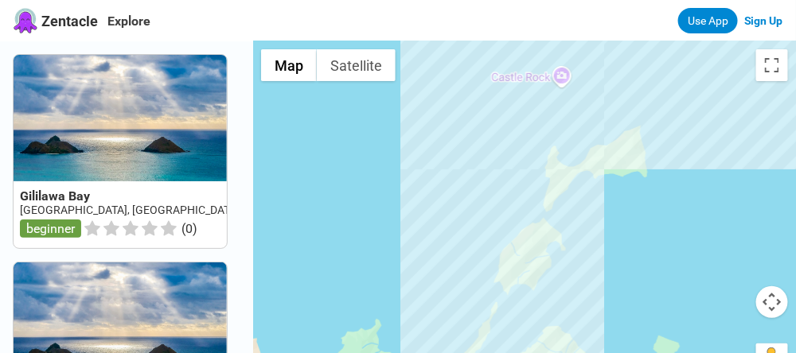
drag, startPoint x: 539, startPoint y: 174, endPoint x: 478, endPoint y: 220, distance: 77.2
click at [478, 220] on div at bounding box center [524, 217] width 543 height 353
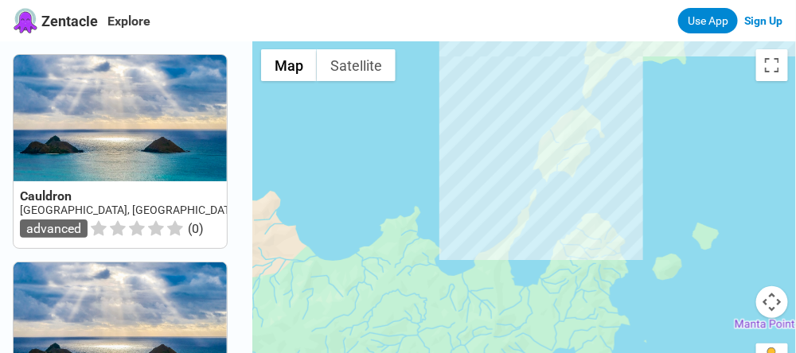
drag, startPoint x: 401, startPoint y: 278, endPoint x: 443, endPoint y: 163, distance: 121.9
click at [443, 163] on div at bounding box center [524, 217] width 543 height 353
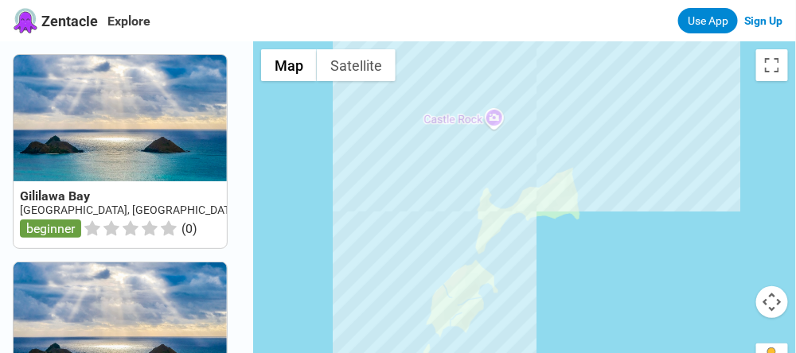
drag, startPoint x: 488, startPoint y: 107, endPoint x: 378, endPoint y: 265, distance: 192.8
click at [378, 265] on div at bounding box center [524, 217] width 543 height 353
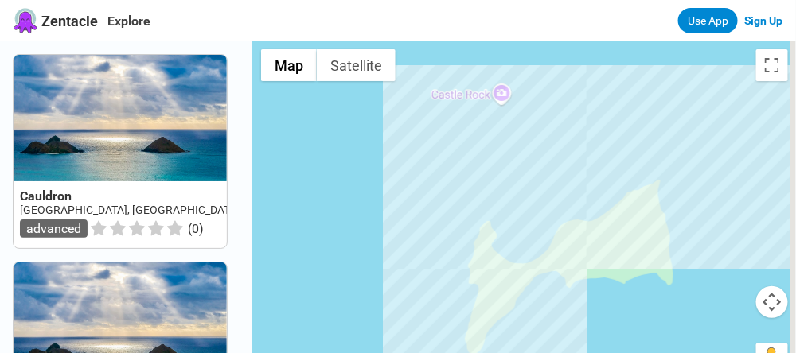
drag, startPoint x: 555, startPoint y: 127, endPoint x: 458, endPoint y: 237, distance: 146.7
click at [458, 237] on div at bounding box center [524, 217] width 543 height 353
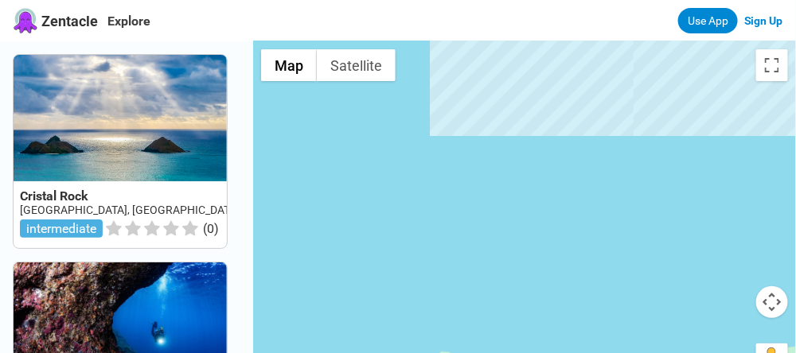
drag, startPoint x: 501, startPoint y: 138, endPoint x: 451, endPoint y: 228, distance: 103.4
click at [451, 228] on div at bounding box center [524, 217] width 543 height 353
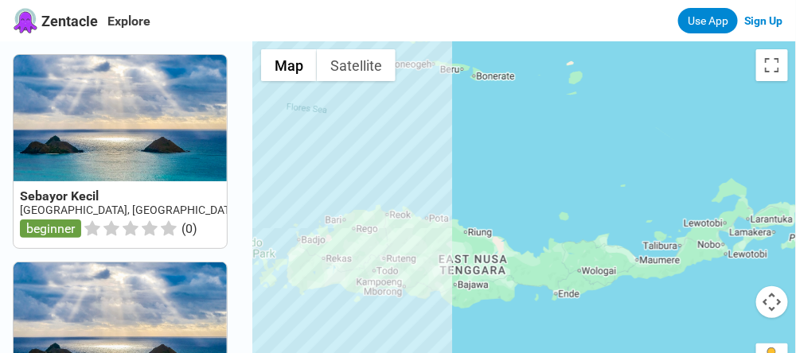
drag, startPoint x: 651, startPoint y: 208, endPoint x: 479, endPoint y: 201, distance: 172.0
click at [479, 201] on div at bounding box center [524, 217] width 543 height 353
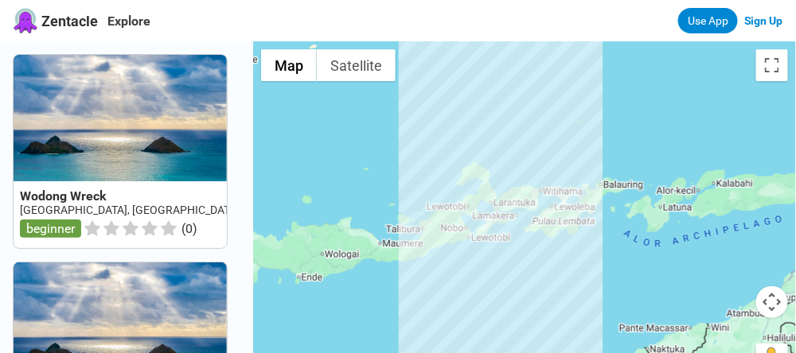
drag, startPoint x: 622, startPoint y: 187, endPoint x: 392, endPoint y: 170, distance: 231.4
click at [392, 170] on div at bounding box center [524, 217] width 543 height 353
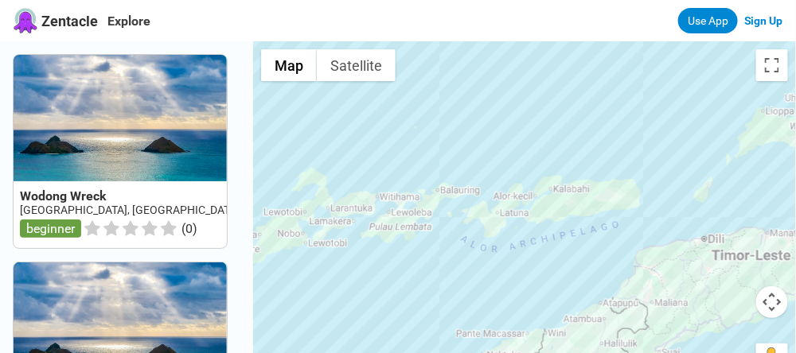
drag, startPoint x: 627, startPoint y: 131, endPoint x: 467, endPoint y: 137, distance: 160.1
click at [467, 137] on div at bounding box center [524, 217] width 543 height 353
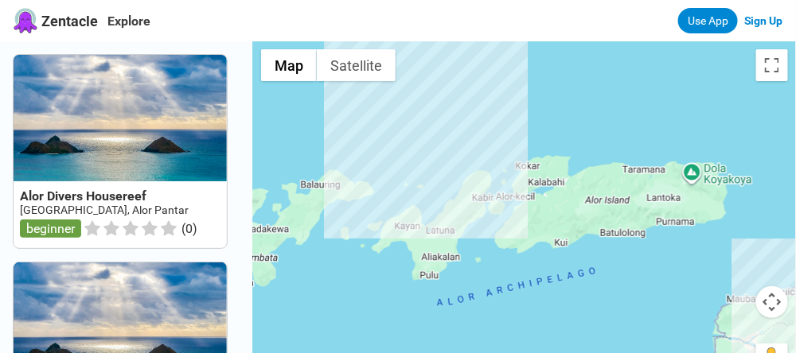
drag, startPoint x: 525, startPoint y: 177, endPoint x: 400, endPoint y: 103, distance: 145.2
click at [400, 103] on div at bounding box center [524, 217] width 543 height 353
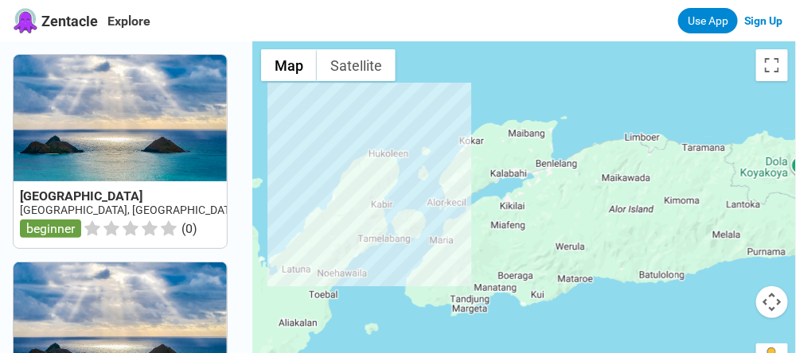
drag, startPoint x: 477, startPoint y: 205, endPoint x: 622, endPoint y: 333, distance: 193.5
click at [622, 333] on div at bounding box center [524, 217] width 543 height 353
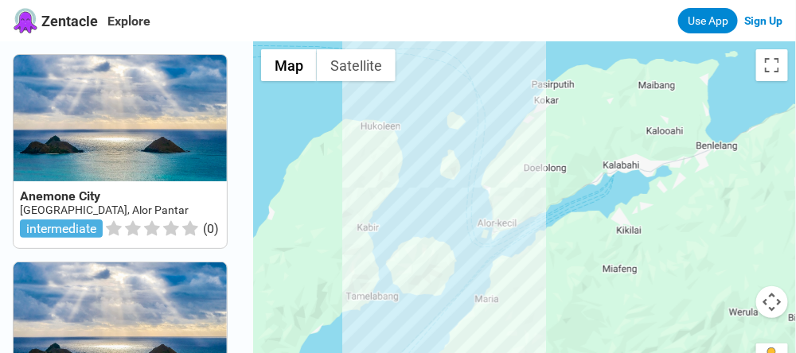
drag, startPoint x: 454, startPoint y: 221, endPoint x: 580, endPoint y: 298, distance: 147.2
click at [580, 298] on div at bounding box center [524, 217] width 543 height 353
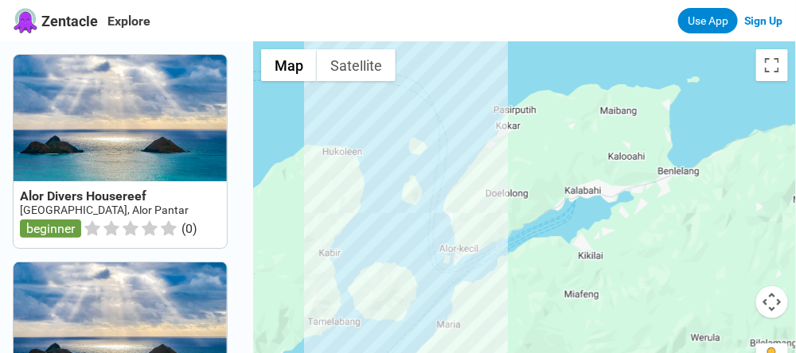
drag, startPoint x: 588, startPoint y: 225, endPoint x: 545, endPoint y: 253, distance: 51.2
click at [545, 253] on div at bounding box center [524, 217] width 543 height 353
